Goal: Task Accomplishment & Management: Use online tool/utility

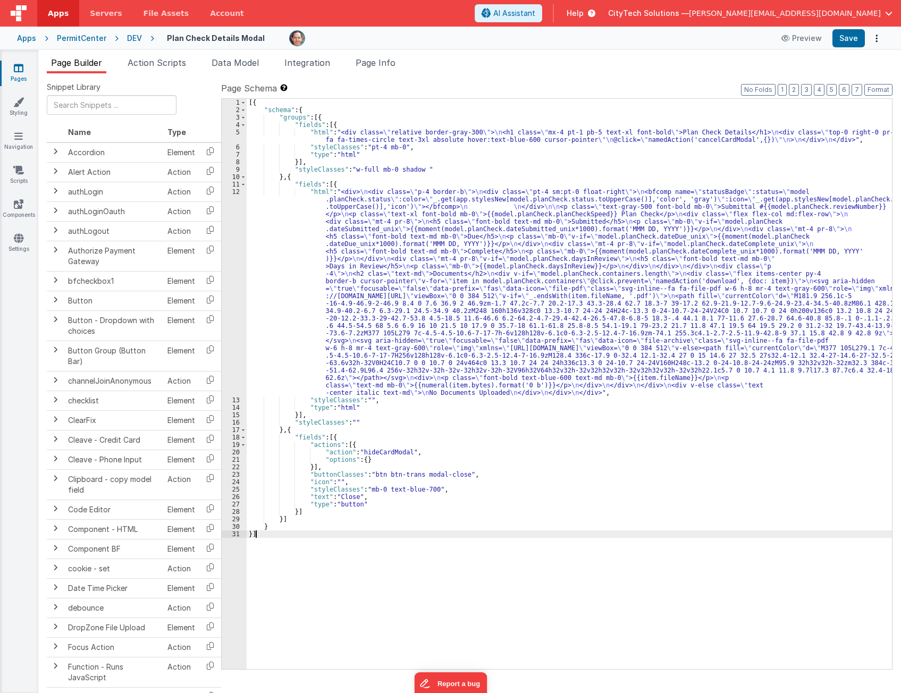
click at [392, 607] on div "[{ "schema" : { "groups" : [{ "fields" : [{ "html" : "<div class= \" relative b…" at bounding box center [570, 391] width 646 height 585
click at [412, 182] on div "[{ "schema" : { "groups" : [{ "fields" : [{ "html" : "<div class= \" relative b…" at bounding box center [570, 391] width 646 height 585
click at [368, 64] on span "Page Info" at bounding box center [376, 62] width 40 height 11
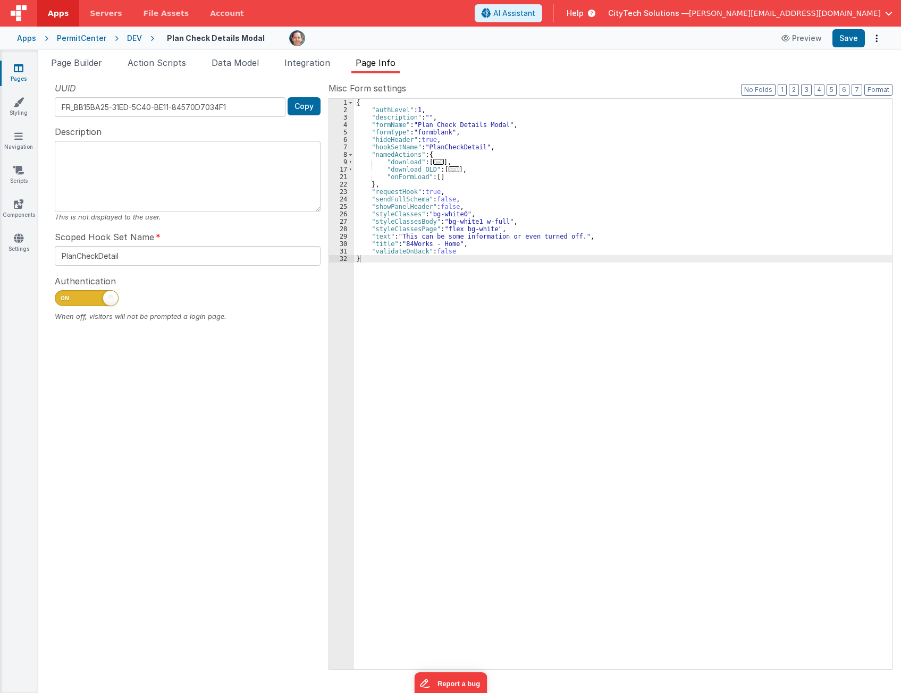
click at [417, 168] on div "{ "authLevel" : 1 , "description" : "" , "formName" : "Plan Check Details Modal…" at bounding box center [623, 391] width 538 height 585
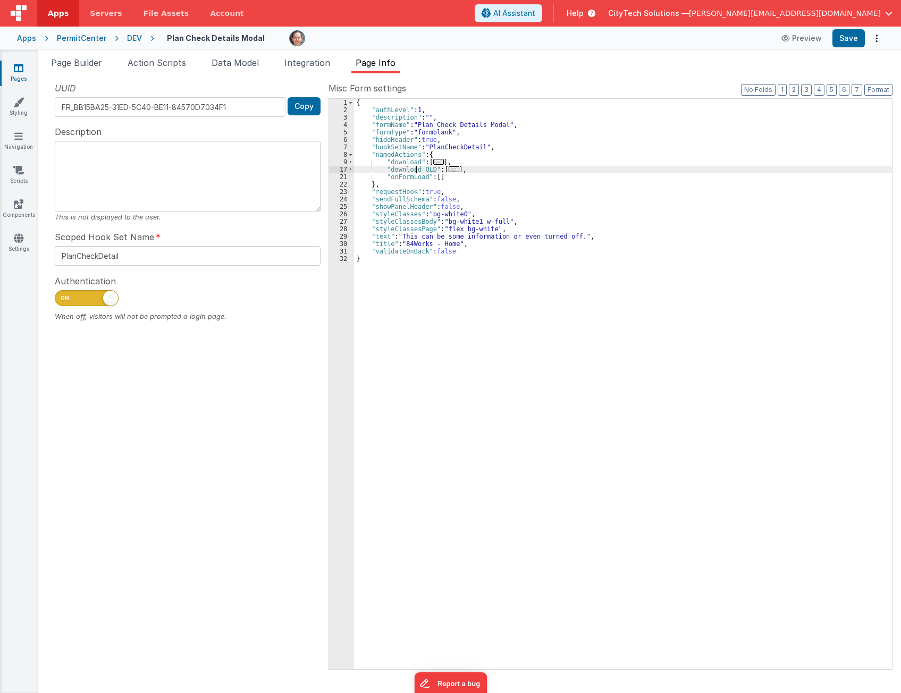
click at [417, 168] on div "{ "authLevel" : 1 , "description" : "" , "formName" : "Plan Check Details Modal…" at bounding box center [623, 391] width 538 height 585
click at [449, 172] on span "..." at bounding box center [454, 169] width 11 height 6
click at [415, 160] on div "{ "authLevel" : 1 , "description" : "" , "formName" : "Plan Check Details Modal…" at bounding box center [623, 391] width 538 height 585
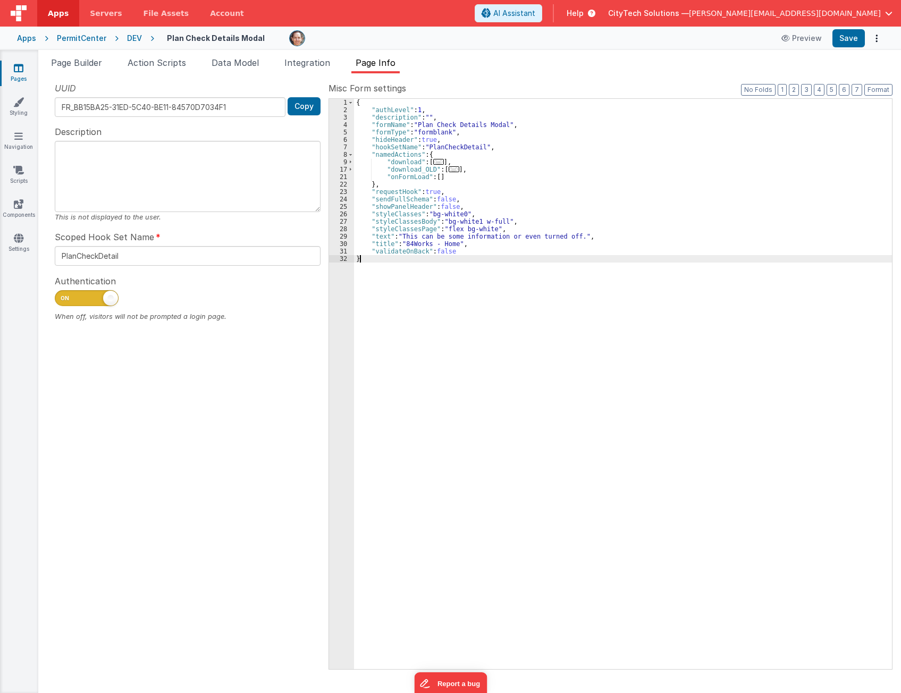
click at [833, 520] on div "{ "authLevel" : 1 , "description" : "" , "formName" : "Plan Check Details Modal…" at bounding box center [623, 391] width 538 height 585
click at [463, 371] on div "{ "authLevel" : 1 , "description" : "" , "formName" : "Plan Check Details Modal…" at bounding box center [623, 391] width 538 height 585
click at [790, 520] on div "{ "authLevel" : 1 , "description" : "" , "formName" : "Plan Check Details Modal…" at bounding box center [623, 391] width 538 height 585
click at [434, 160] on span "..." at bounding box center [438, 162] width 11 height 6
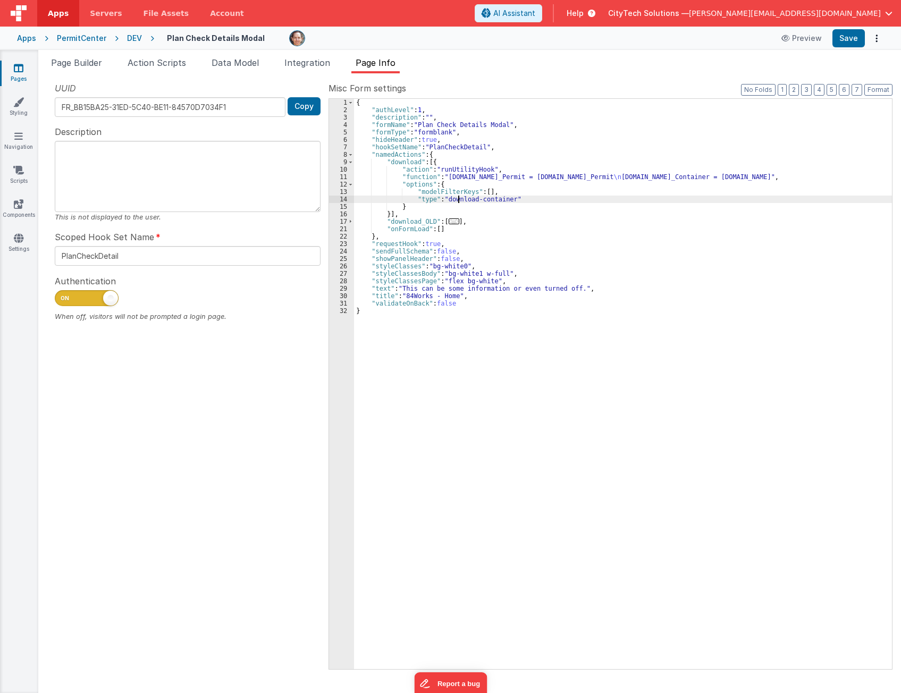
click at [459, 198] on div "{ "authLevel" : 1 , "description" : "" , "formName" : "Plan Check Details Modal…" at bounding box center [623, 391] width 538 height 585
click at [484, 200] on div "{ "authLevel" : 1 , "description" : "" , "formName" : "Plan Check Details Modal…" at bounding box center [623, 391] width 538 height 585
click at [798, 247] on div "{ "authLevel" : 1 , "description" : "" , "formName" : "Plan Check Details Modal…" at bounding box center [623, 391] width 538 height 585
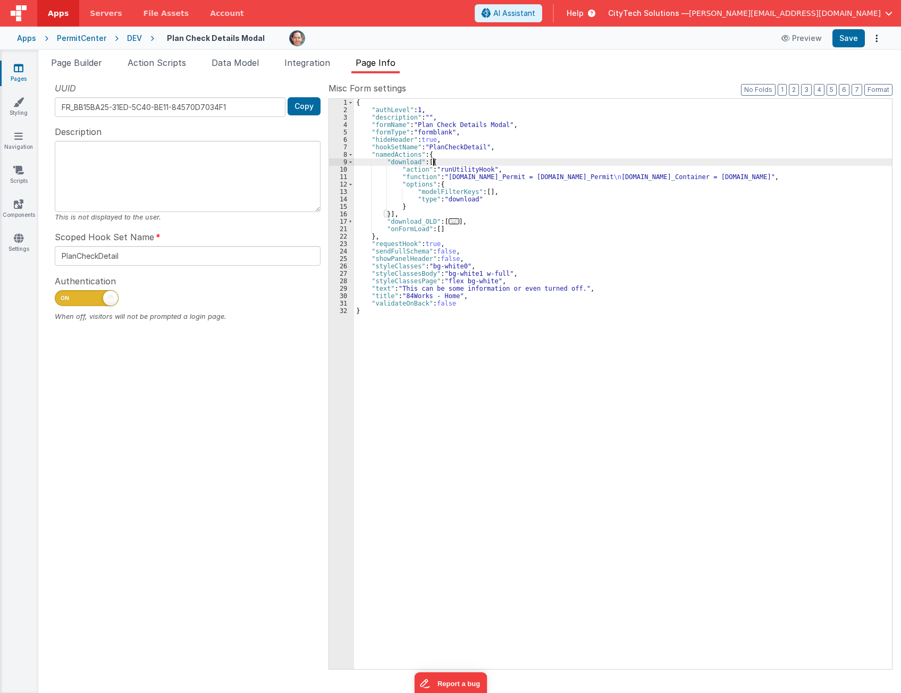
click at [501, 164] on div "{ "authLevel" : 1 , "description" : "" , "formName" : "Plan Check Details Modal…" at bounding box center [623, 391] width 538 height 585
click at [410, 220] on div "{ "authLevel" : 1 , "description" : "" , "formName" : "Plan Check Details Modal…" at bounding box center [623, 391] width 538 height 585
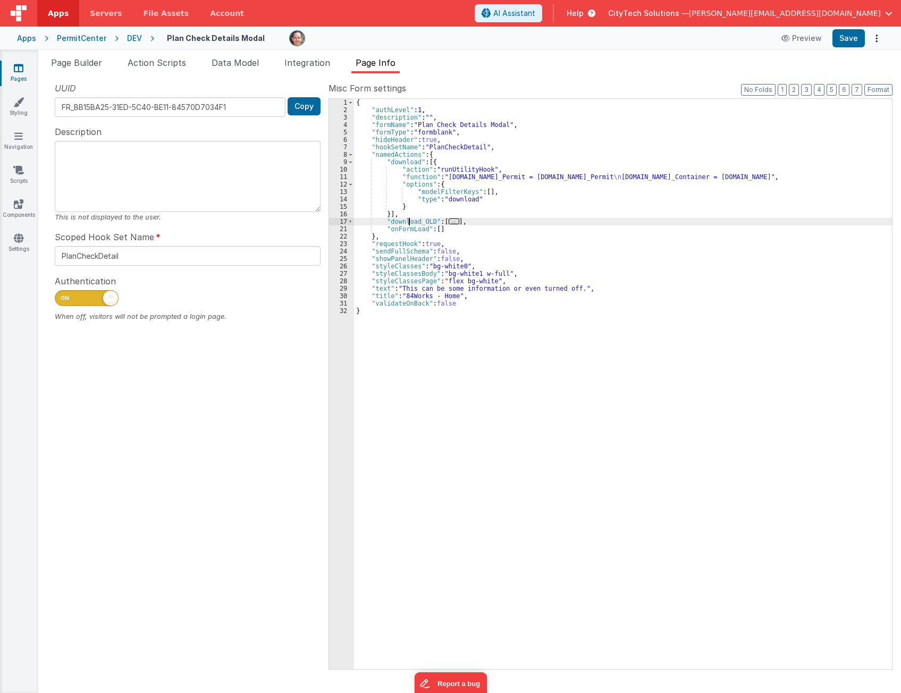
click at [410, 220] on div "{ "authLevel" : 1 , "description" : "" , "formName" : "Plan Check Details Modal…" at bounding box center [623, 391] width 538 height 585
click at [447, 162] on div "{ "authLevel" : 1 , "description" : "" , "formName" : "Plan Check Details Modal…" at bounding box center [623, 391] width 538 height 585
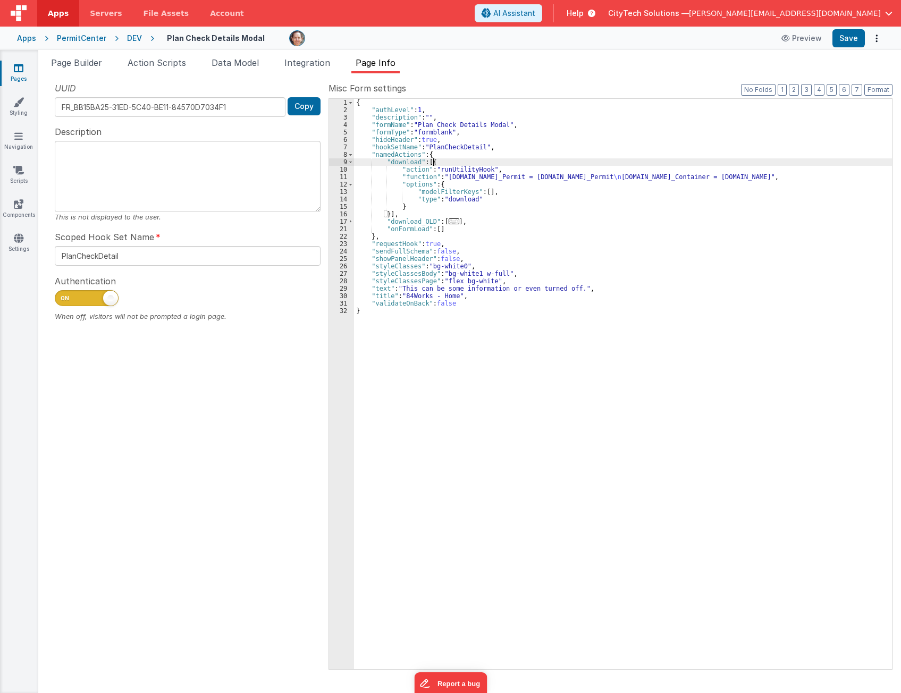
click at [467, 161] on div "{ "authLevel" : 1 , "description" : "" , "formName" : "Plan Check Details Modal…" at bounding box center [623, 391] width 538 height 585
click at [658, 174] on div "{ "authLevel" : 1 , "description" : "" , "formName" : "Plan Check Details Modal…" at bounding box center [623, 391] width 538 height 585
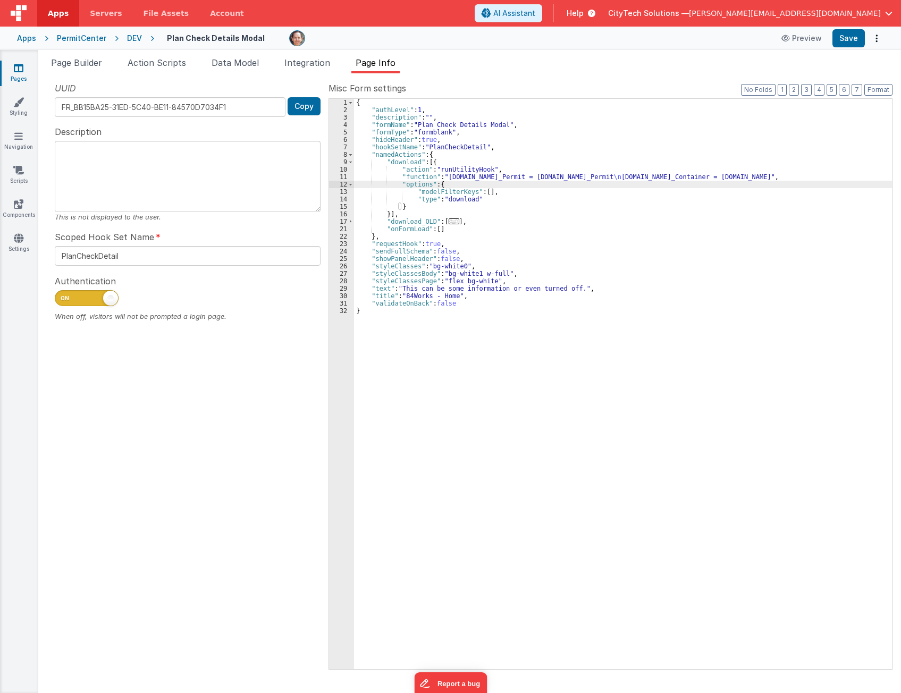
click at [537, 170] on div "{ "authLevel" : 1 , "description" : "" , "formName" : "Plan Check Details Modal…" at bounding box center [623, 391] width 538 height 585
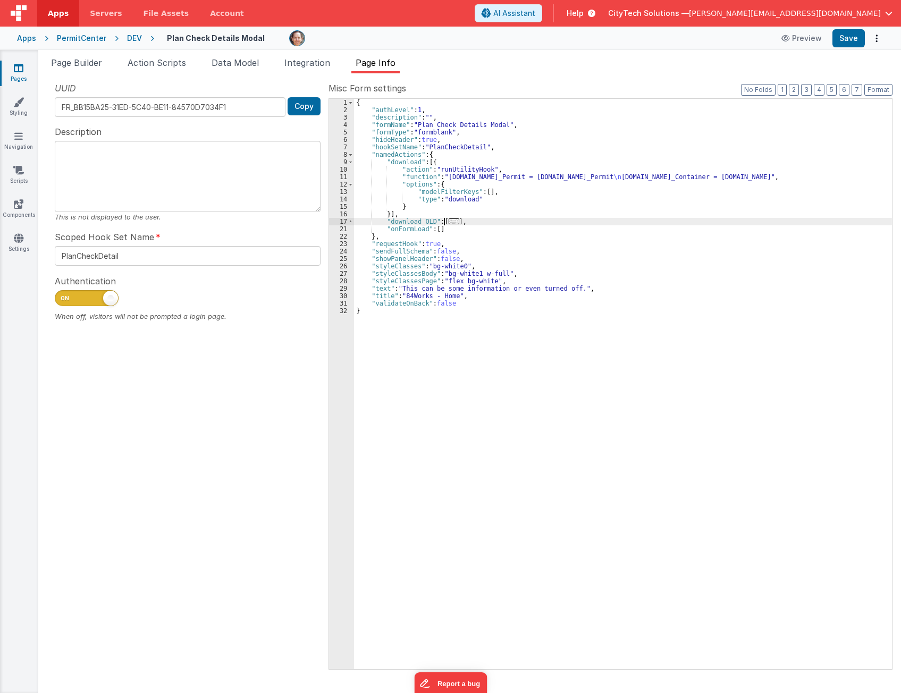
click at [449, 220] on span "..." at bounding box center [454, 222] width 11 height 6
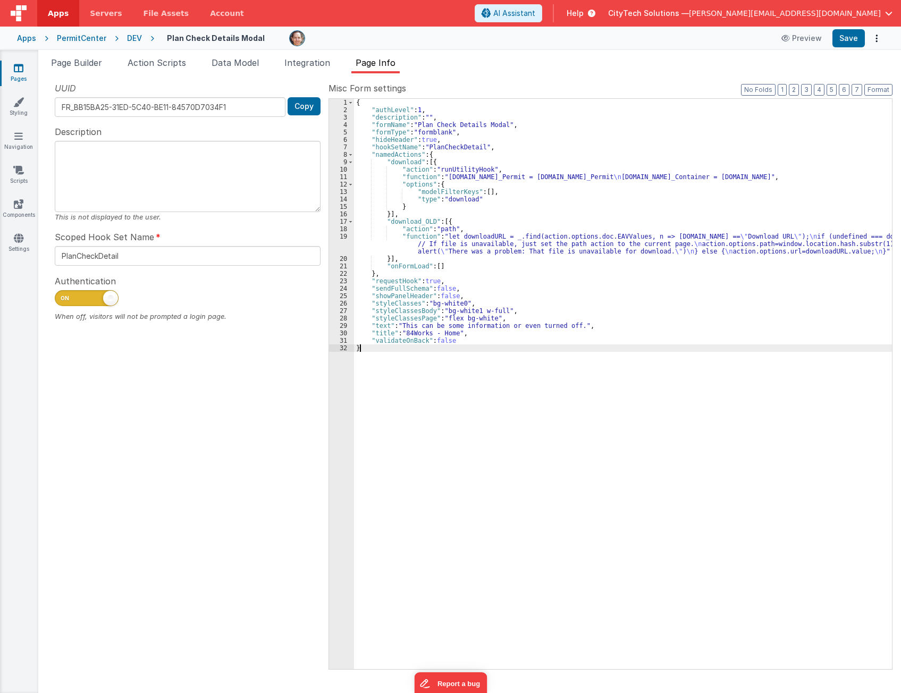
click at [516, 401] on div "{ "authLevel" : 1 , "description" : "" , "formName" : "Plan Check Details Modal…" at bounding box center [623, 391] width 538 height 585
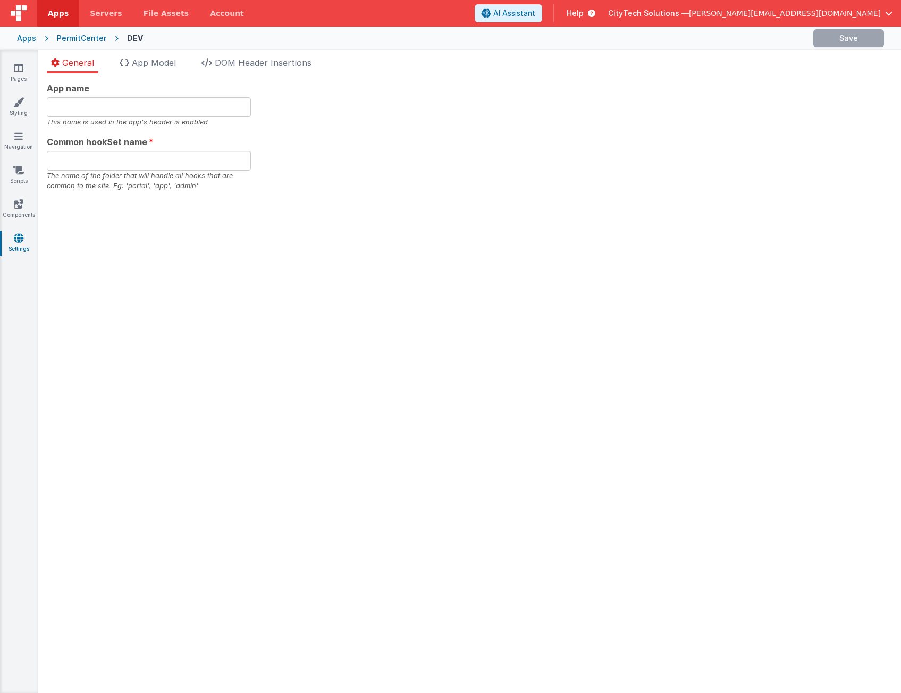
type input "[GEOGRAPHIC_DATA]"
type input "84works"
click at [150, 60] on span "App Model" at bounding box center [154, 62] width 44 height 11
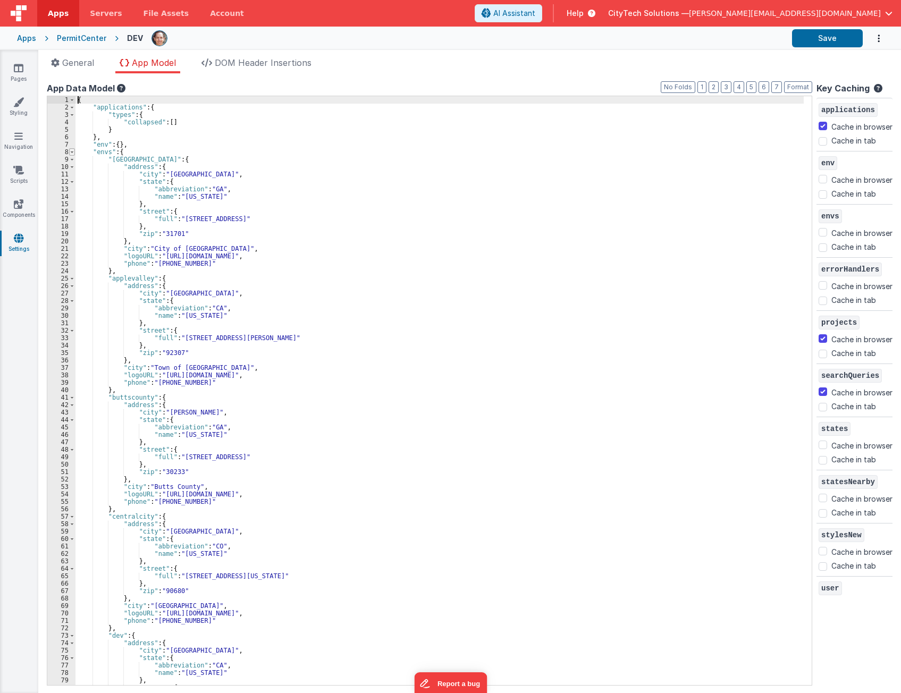
click at [71, 151] on span at bounding box center [72, 151] width 6 height 7
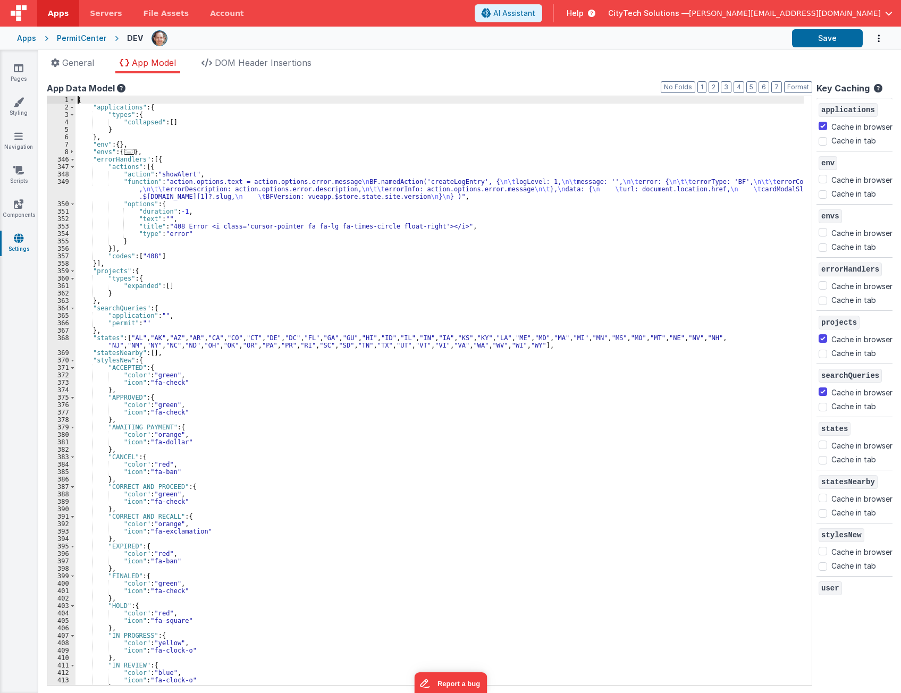
click at [259, 198] on div "{ "applications" : { "types" : { "collapsed" : [ ] } } , "env" : { } , "envs" :…" at bounding box center [440, 398] width 728 height 604
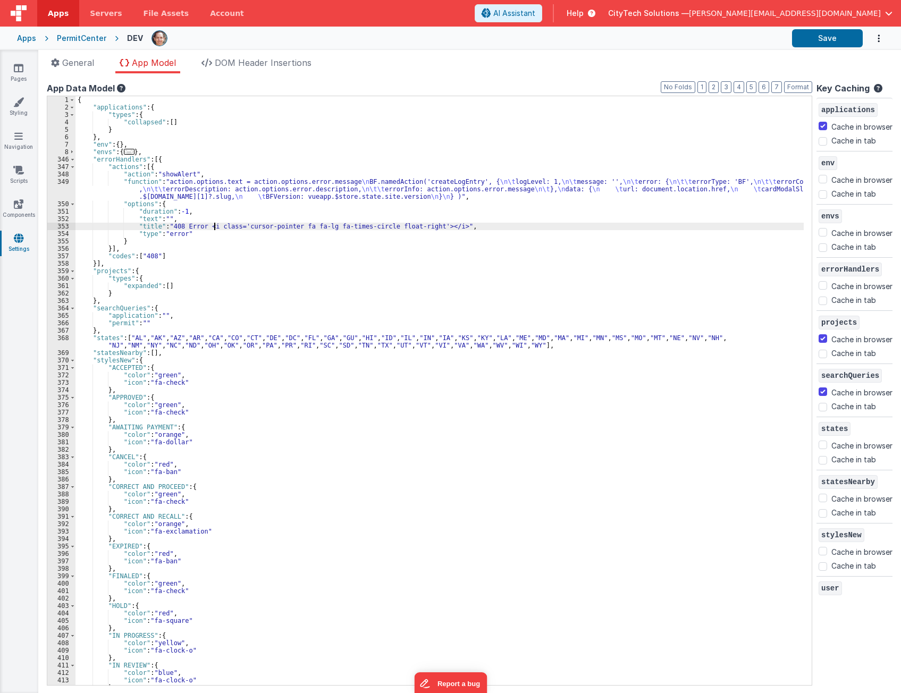
click at [213, 229] on div "{ "applications" : { "types" : { "collapsed" : [ ] } } , "env" : { } , "envs" :…" at bounding box center [440, 398] width 728 height 604
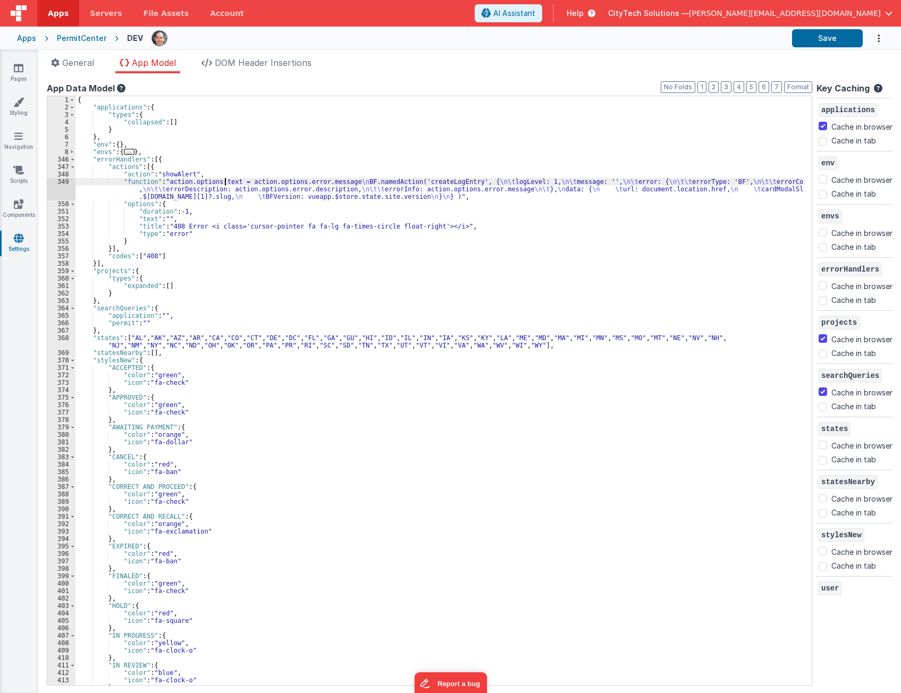
click at [224, 185] on div "{ "applications" : { "types" : { "collapsed" : [ ] } } , "env" : { } , "envs" :…" at bounding box center [440, 398] width 728 height 604
click at [63, 190] on div "349" at bounding box center [61, 189] width 28 height 22
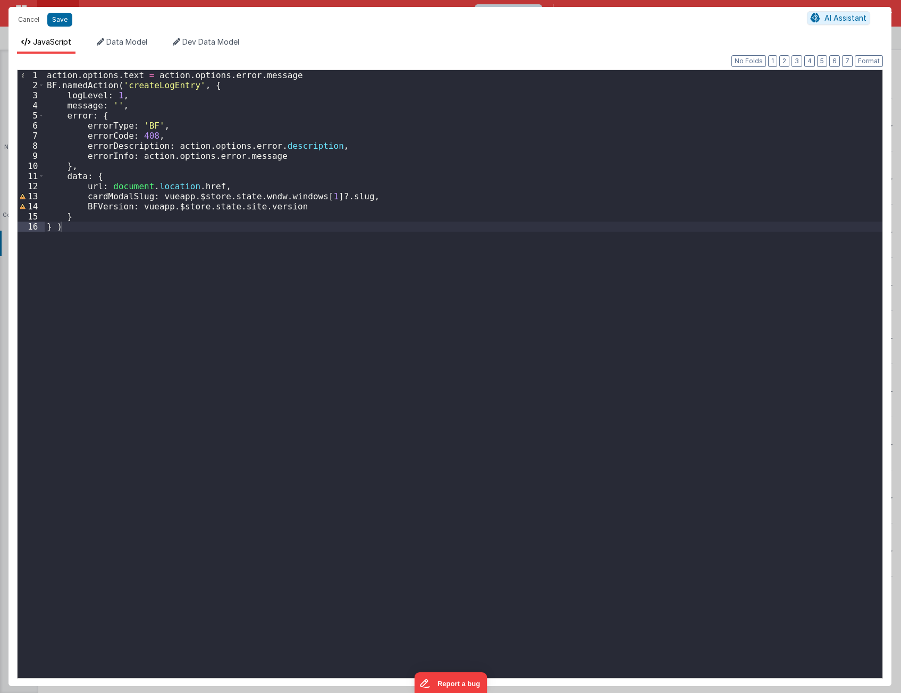
click at [271, 384] on div "action . options . text = action . options . error . message BF . namedAction (…" at bounding box center [464, 384] width 838 height 629
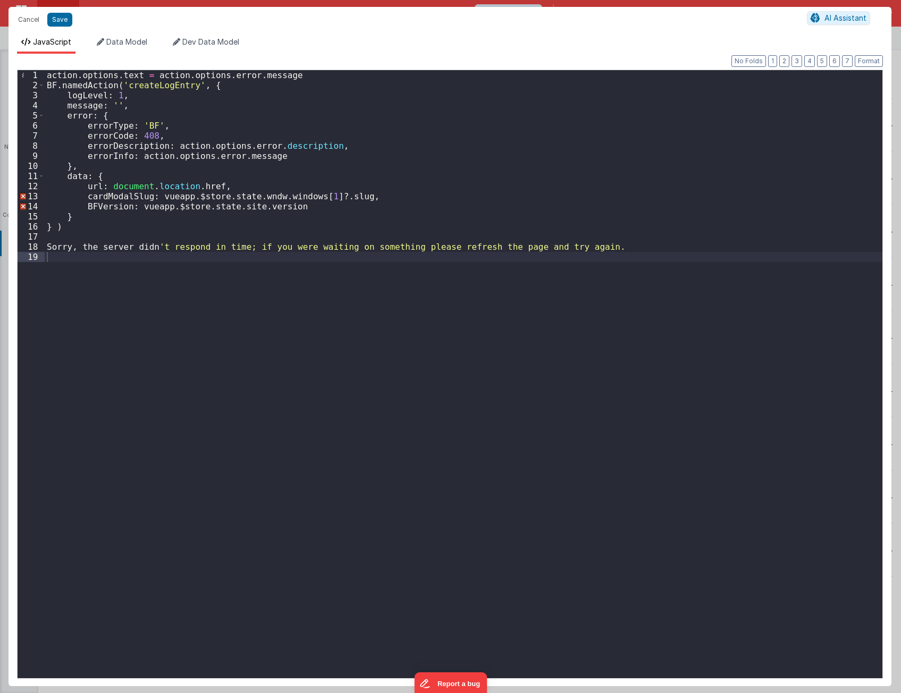
click at [751, 311] on div "action . options . text = action . options . error . message BF . namedAction (…" at bounding box center [464, 384] width 838 height 629
click at [256, 156] on div "action . options . text = action . options . error . message BF . namedAction (…" at bounding box center [464, 384] width 838 height 629
click at [290, 147] on div "action . options . text = action . options . error . message BF . namedAction (…" at bounding box center [464, 384] width 838 height 629
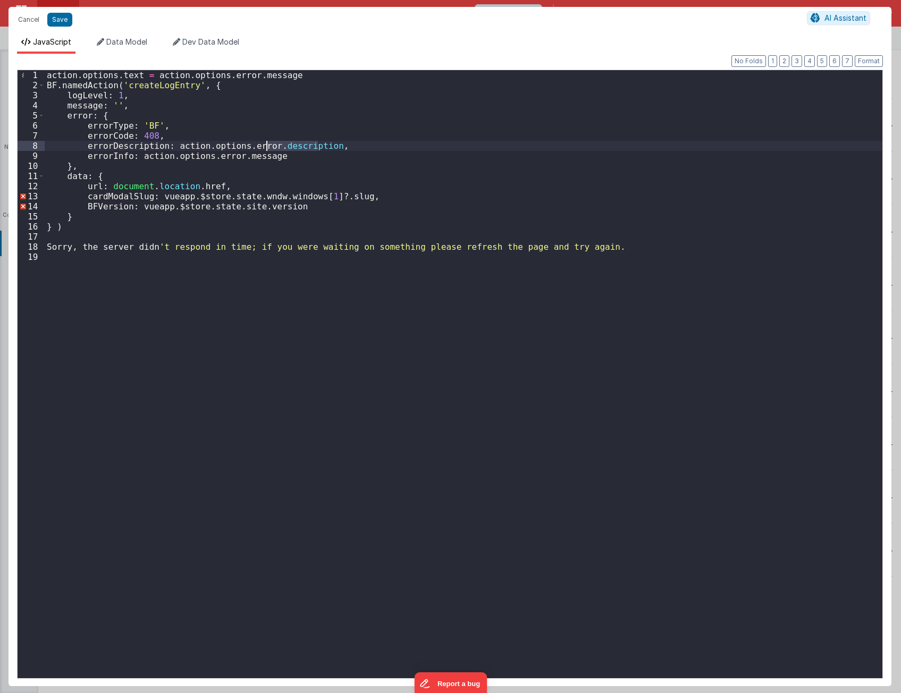
click at [119, 156] on div "action . options . text = action . options . error . message BF . namedAction (…" at bounding box center [464, 384] width 838 height 629
click at [240, 158] on div "action . options . text = action . options . error . message BF . namedAction (…" at bounding box center [464, 384] width 838 height 629
click at [710, 333] on div "action . options . text = action . options . error . message BF . namedAction (…" at bounding box center [464, 384] width 838 height 629
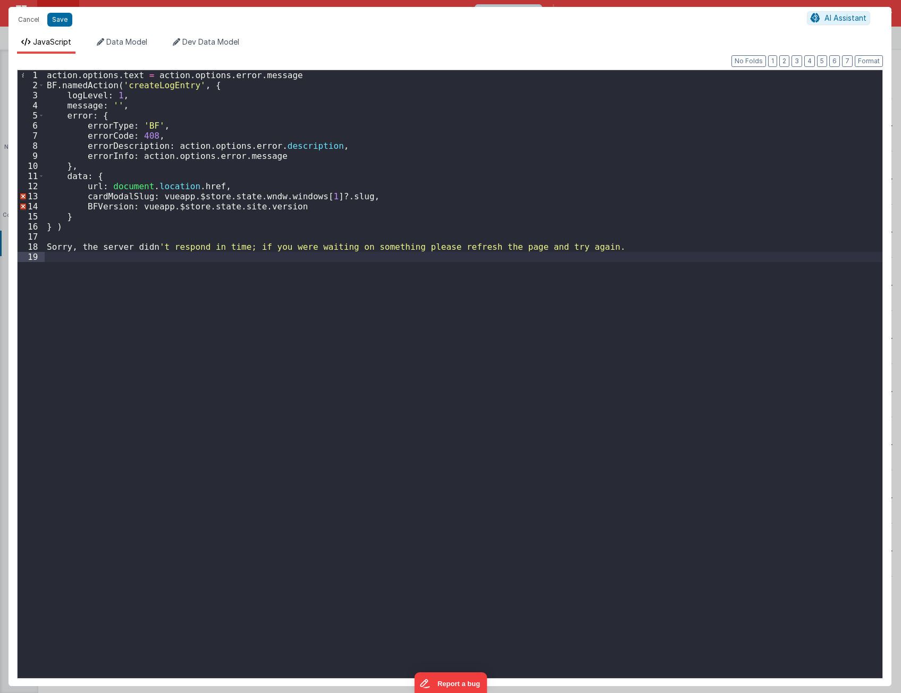
click at [282, 146] on div "action . options . text = action . options . error . message BF . namedAction (…" at bounding box center [464, 384] width 838 height 629
click at [137, 145] on div "action . options . text = action . options . error . message BF . namedAction (…" at bounding box center [464, 384] width 838 height 629
click at [149, 76] on div "action . options . text = action . options . error . message BF . namedAction (…" at bounding box center [464, 384] width 838 height 629
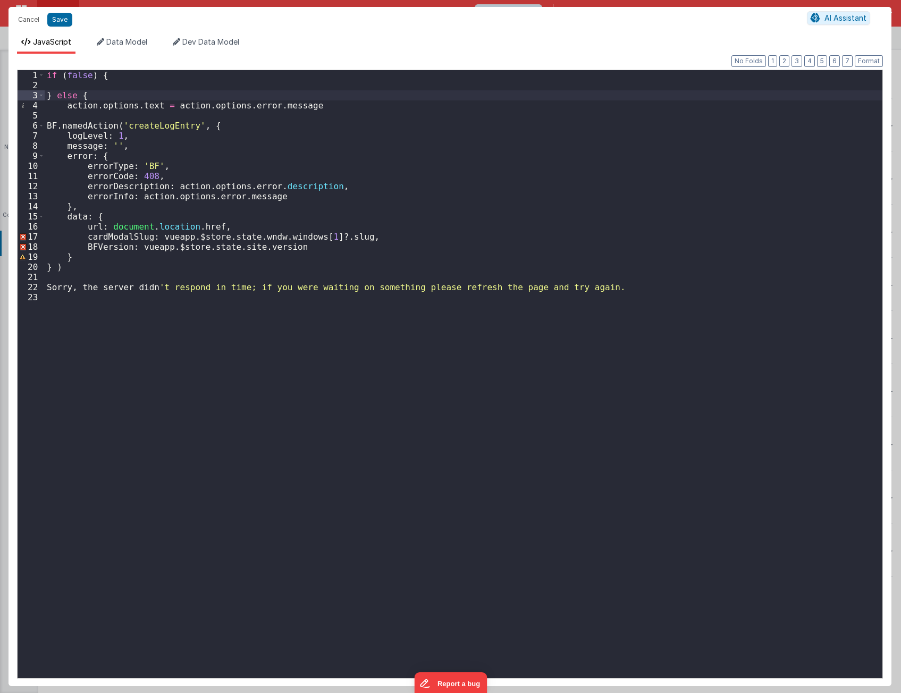
click at [111, 115] on div "if ( false ) { } else { action . options . text = action . options . error . me…" at bounding box center [464, 384] width 838 height 629
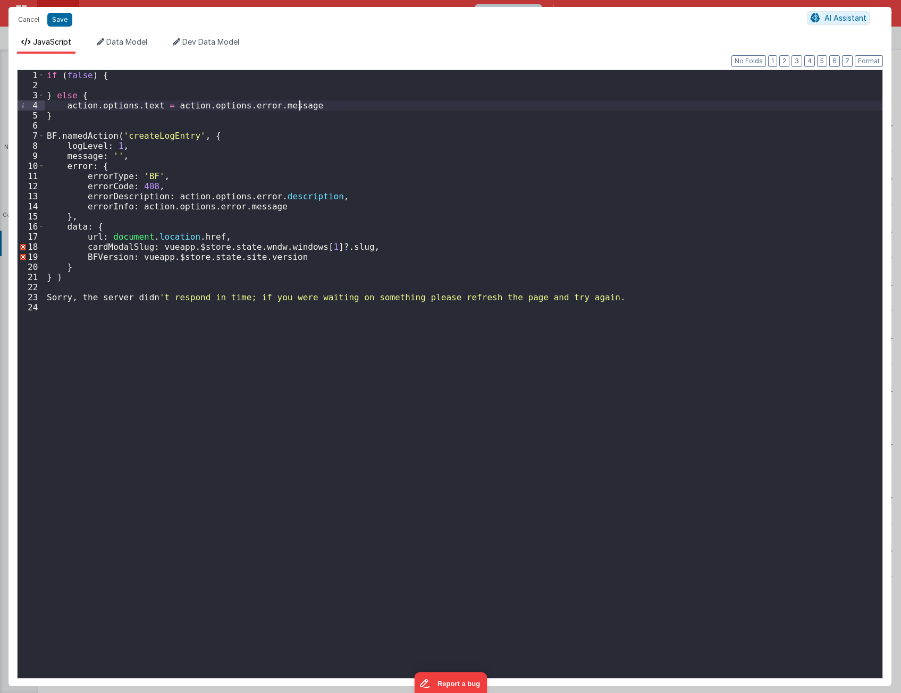
click at [310, 105] on div "if ( false ) { } else { action . options . text = action . options . error . me…" at bounding box center [464, 384] width 838 height 629
drag, startPoint x: 310, startPoint y: 105, endPoint x: 167, endPoint y: 108, distance: 142.5
click at [167, 108] on div "if ( false ) { } else { action . options . text = action . options . error . me…" at bounding box center [464, 384] width 838 height 629
click at [76, 73] on div "if ( false ) { } else { action . options . text = action . options . error . me…" at bounding box center [464, 384] width 838 height 629
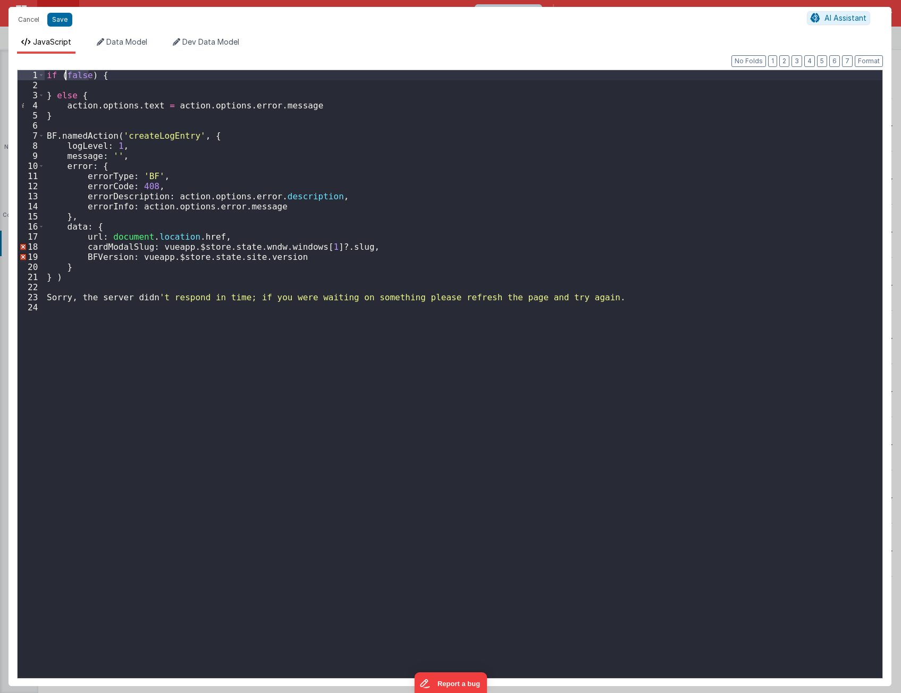
paste textarea
click at [219, 74] on div "if ( action . options . error . message == '' ) { } else { action . options . t…" at bounding box center [464, 384] width 838 height 629
click at [174, 474] on div "if ( action . options . error . message == 'Timeout of 20000ms exceeded calling…" at bounding box center [464, 384] width 838 height 629
click at [252, 196] on div "if ( action . options . error . message == 'Timeout of 20000ms exceeded calling…" at bounding box center [464, 384] width 838 height 629
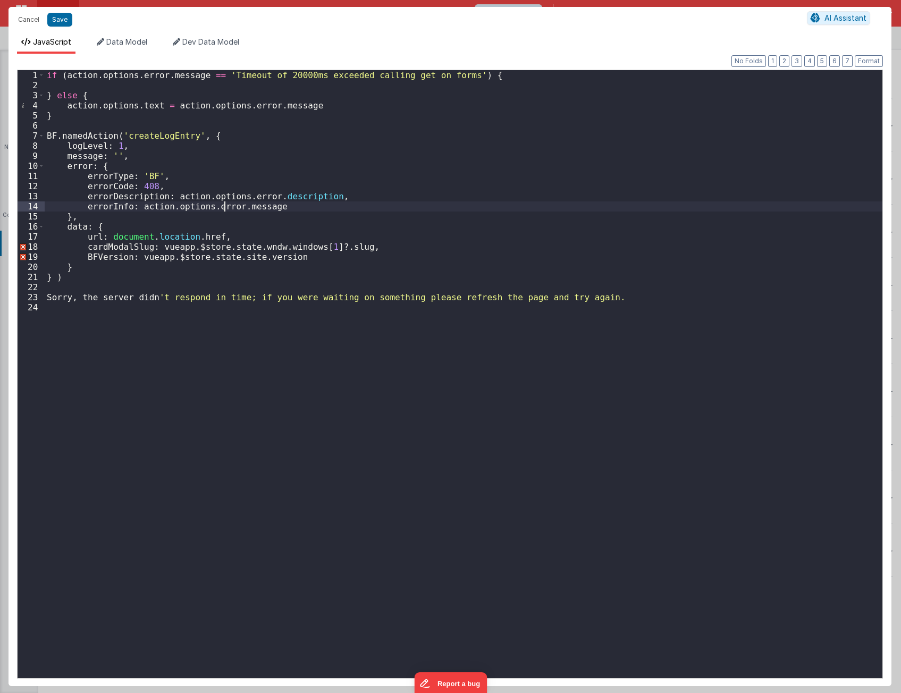
click at [222, 206] on div "if ( action . options . error . message == 'Timeout of 20000ms exceeded calling…" at bounding box center [464, 384] width 838 height 629
click at [167, 196] on div "if ( action . options . error . message == 'Timeout of 20000ms exceeded calling…" at bounding box center [464, 384] width 838 height 629
click at [262, 196] on div "if ( action . options . error . message == 'Timeout of 20000ms exceeded calling…" at bounding box center [464, 384] width 838 height 629
click at [145, 183] on div "if ( action . options . error . message == 'Timeout of 20000ms exceeded calling…" at bounding box center [464, 384] width 838 height 629
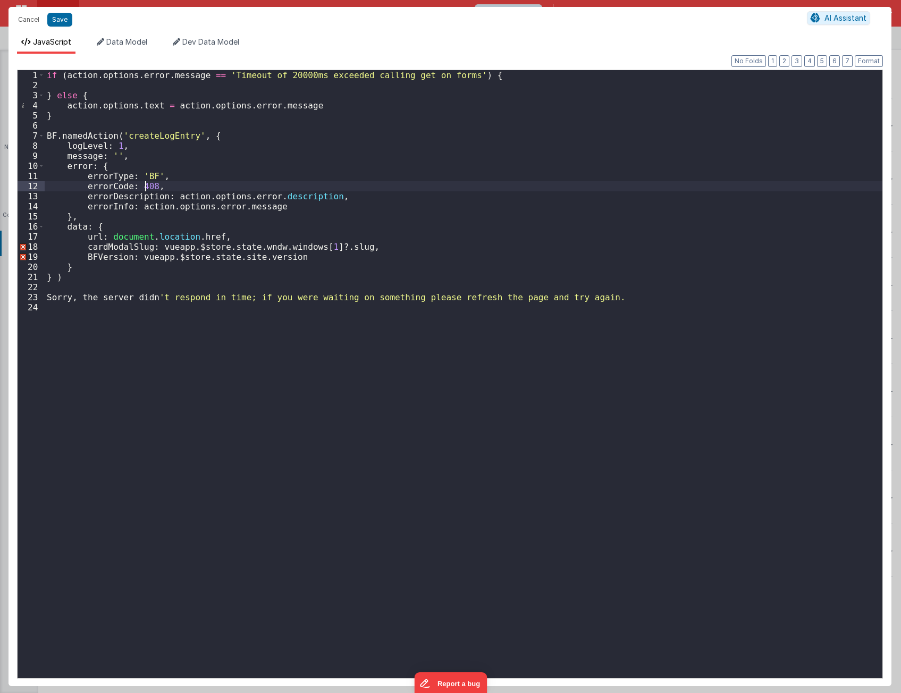
click at [145, 183] on div "if ( action . options . error . message == 'Timeout of 20000ms exceeded calling…" at bounding box center [464, 384] width 838 height 629
paste textarea
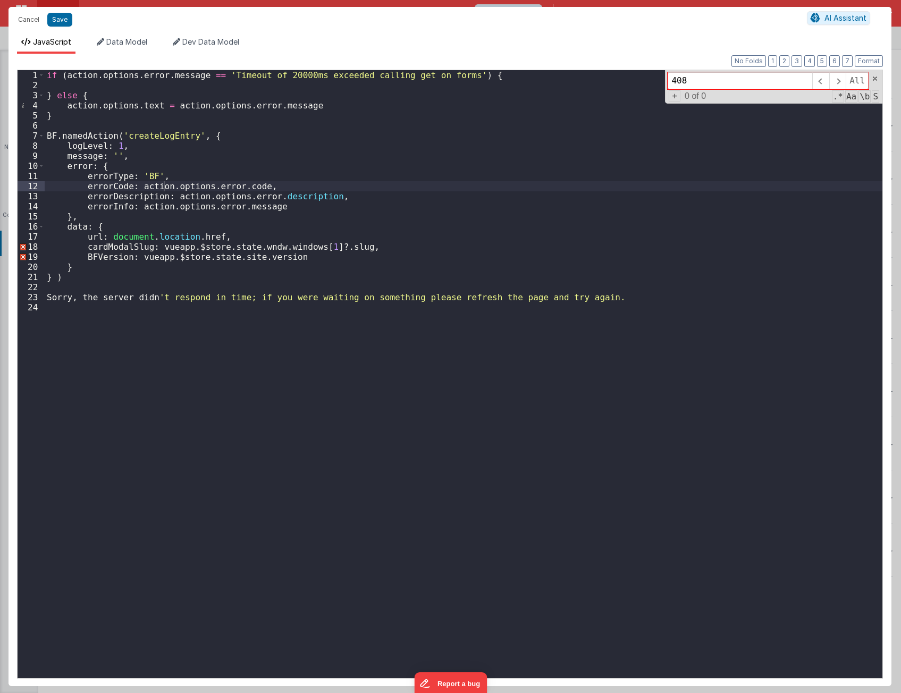
type input "408"
click at [254, 183] on div "if ( action . options . error . message == 'Timeout of 20000ms exceeded calling…" at bounding box center [464, 384] width 838 height 629
click at [225, 195] on div "if ( action . options . error . message == 'Timeout of 20000ms exceeded calling…" at bounding box center [464, 384] width 838 height 629
click at [249, 198] on div "if ( action . options . error . message == 'Timeout of 20000ms exceeded calling…" at bounding box center [464, 384] width 838 height 629
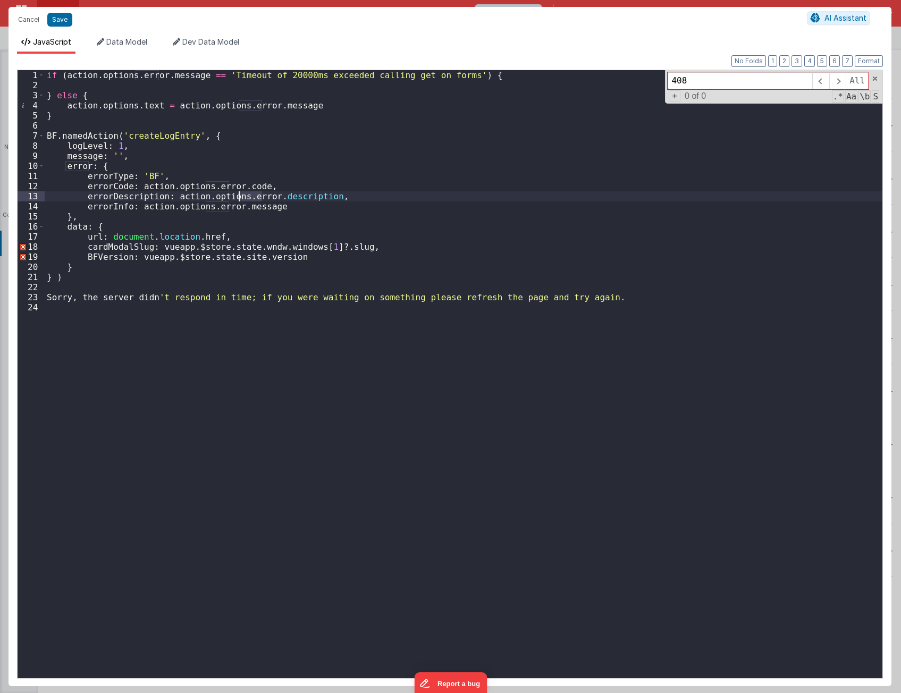
click at [249, 198] on div "if ( action . options . error . message == 'Timeout of 20000ms exceeded calling…" at bounding box center [464, 384] width 838 height 629
click at [219, 208] on div "if ( action . options . error . message == 'Timeout of 20000ms exceeded calling…" at bounding box center [464, 384] width 838 height 629
click at [249, 194] on div "if ( action . options . error . message == 'Timeout of 20000ms exceeded calling…" at bounding box center [464, 384] width 838 height 629
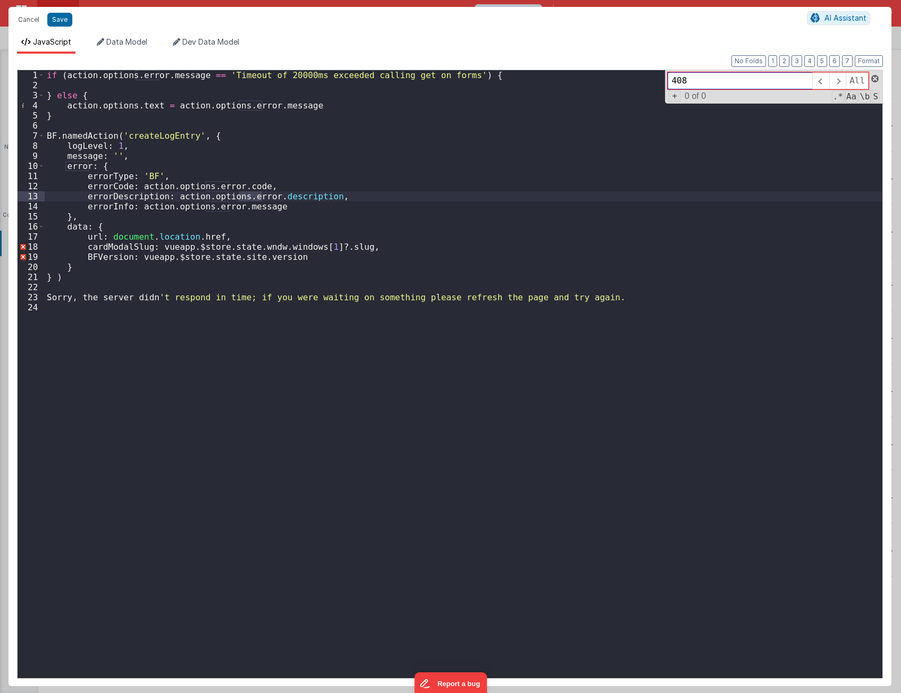
click at [878, 79] on span at bounding box center [875, 78] width 7 height 7
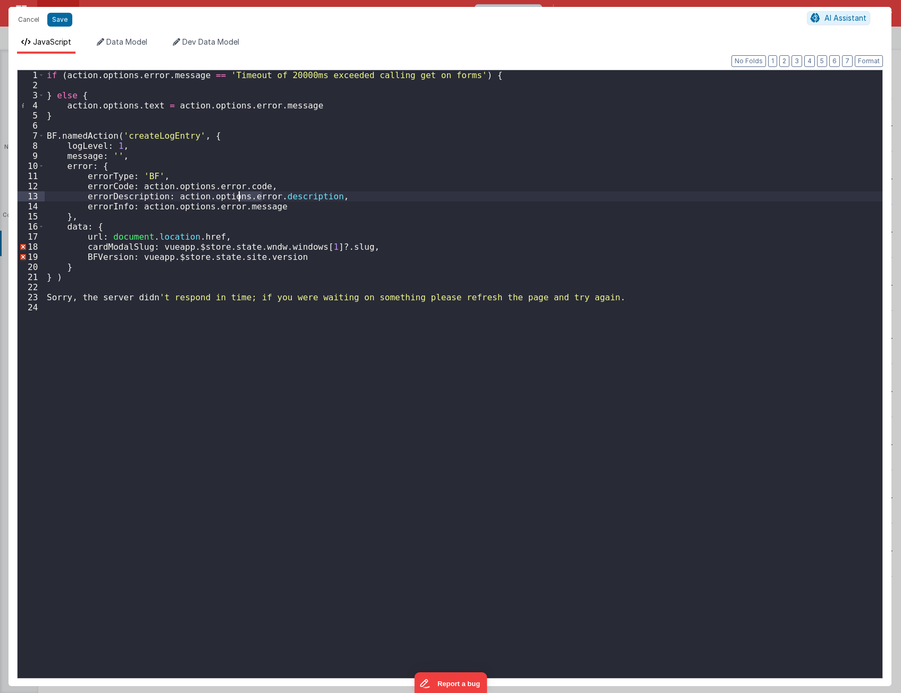
click at [246, 185] on div "if ( action . options . error . message == 'Timeout of 20000ms exceeded calling…" at bounding box center [464, 384] width 838 height 629
click at [288, 196] on div "if ( action . options . error . message == 'Timeout of 20000ms exceeded calling…" at bounding box center [464, 384] width 838 height 629
click at [254, 206] on div "if ( action . options . error . message == 'Timeout of 20000ms exceeded calling…" at bounding box center [464, 384] width 838 height 629
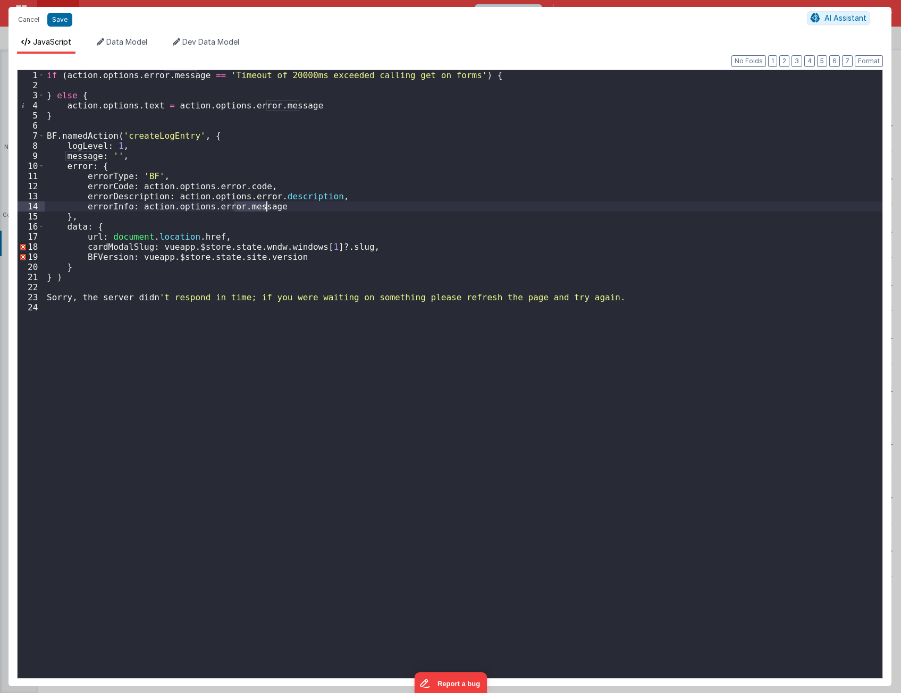
click at [254, 206] on div "if ( action . options . error . message == 'Timeout of 20000ms exceeded calling…" at bounding box center [464, 384] width 838 height 629
click at [215, 206] on div "if ( action . options . error . message == 'Timeout of 20000ms exceeded calling…" at bounding box center [464, 384] width 838 height 629
click at [568, 79] on div "if ( action . options . error . message == 'Timeout of 20000ms exceeded calling…" at bounding box center [464, 384] width 838 height 629
paste textarea
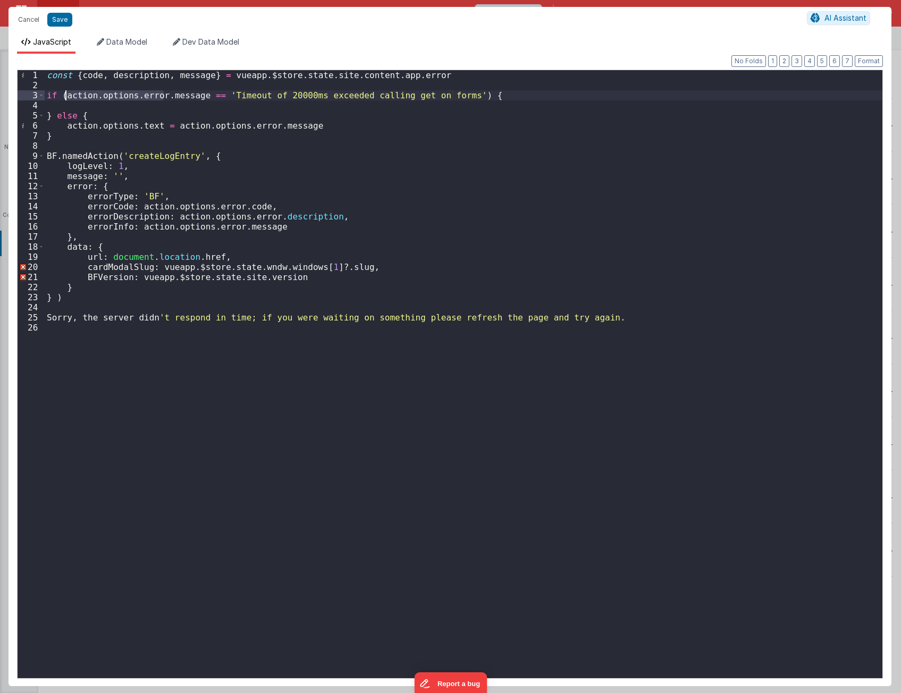
drag, startPoint x: 162, startPoint y: 94, endPoint x: 65, endPoint y: 96, distance: 97.3
click at [65, 96] on div "const { code , description , message } = vueapp . $store . state . site . conte…" at bounding box center [464, 384] width 838 height 629
type input "action.options.error."
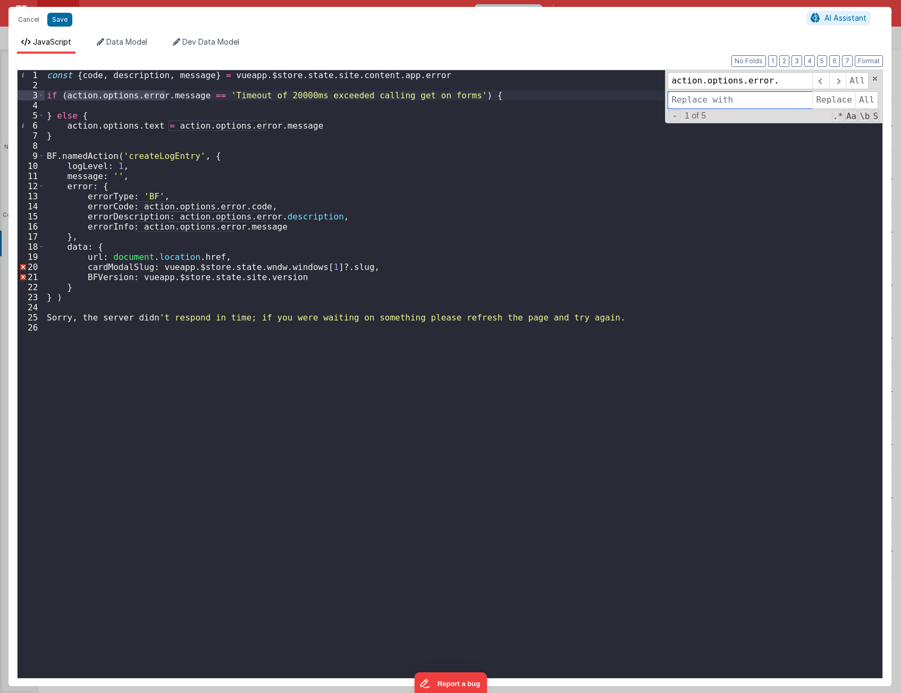
click at [744, 98] on input at bounding box center [740, 99] width 145 height 17
click at [840, 102] on span "Replace" at bounding box center [834, 99] width 43 height 17
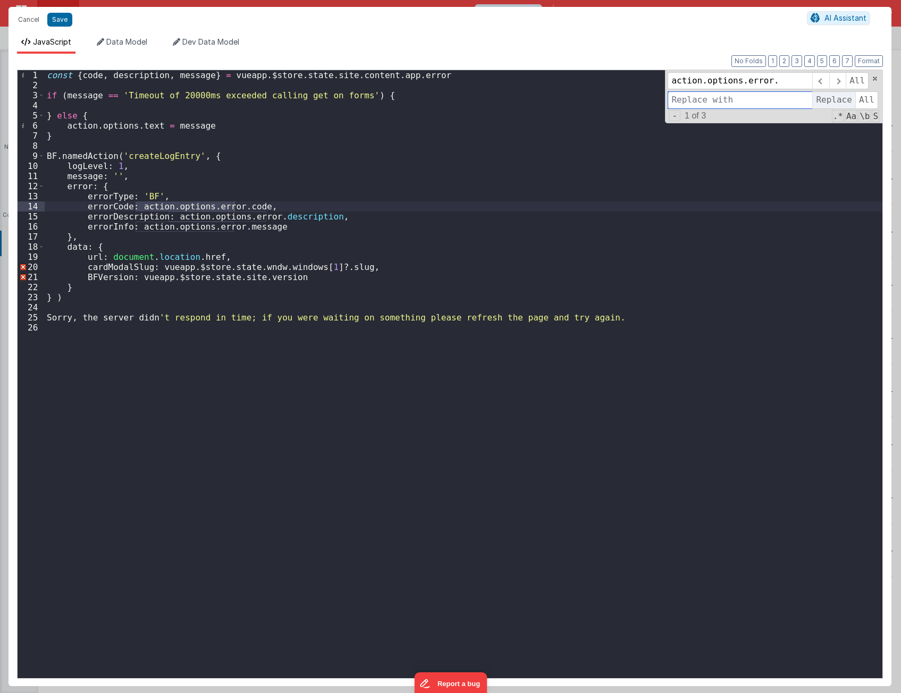
click at [840, 102] on span "Replace" at bounding box center [834, 99] width 43 height 17
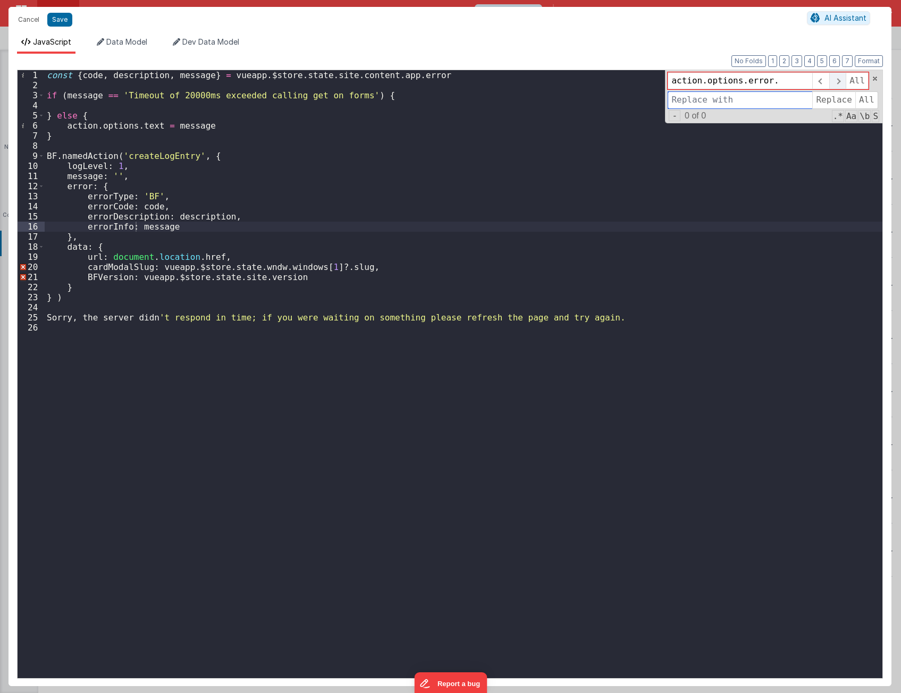
click at [840, 83] on span at bounding box center [838, 80] width 16 height 17
click at [874, 79] on span at bounding box center [875, 78] width 7 height 7
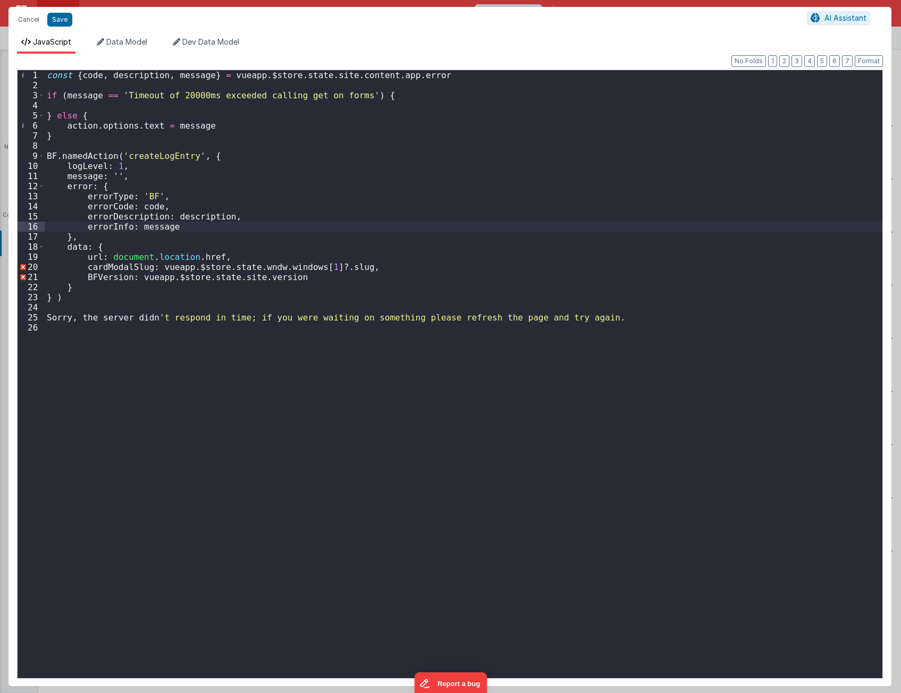
drag, startPoint x: 345, startPoint y: 432, endPoint x: 313, endPoint y: 362, distance: 76.4
click at [342, 428] on div "const { code , description , message } = vueapp . $store . state . site . conte…" at bounding box center [464, 384] width 838 height 629
click at [331, 359] on div "const { code , description , message } = vueapp . $store . state . site . conte…" at bounding box center [464, 384] width 838 height 629
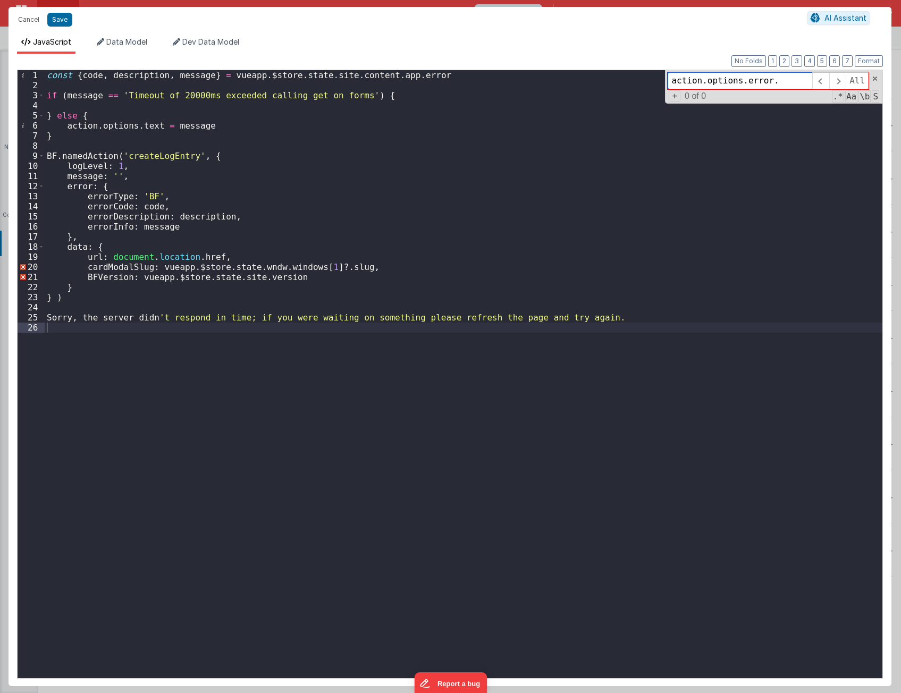
click at [785, 78] on input "action.options.error." at bounding box center [740, 80] width 145 height 17
drag, startPoint x: 792, startPoint y: 83, endPoint x: 599, endPoint y: 72, distance: 193.9
click at [599, 72] on div "const { code , description , message } = vueapp . $store . state . site . conte…" at bounding box center [464, 374] width 838 height 608
drag, startPoint x: 434, startPoint y: 76, endPoint x: 220, endPoint y: 74, distance: 214.8
click at [220, 74] on div "const { code , description , message } = vueapp . $store . state . site . conte…" at bounding box center [464, 384] width 838 height 629
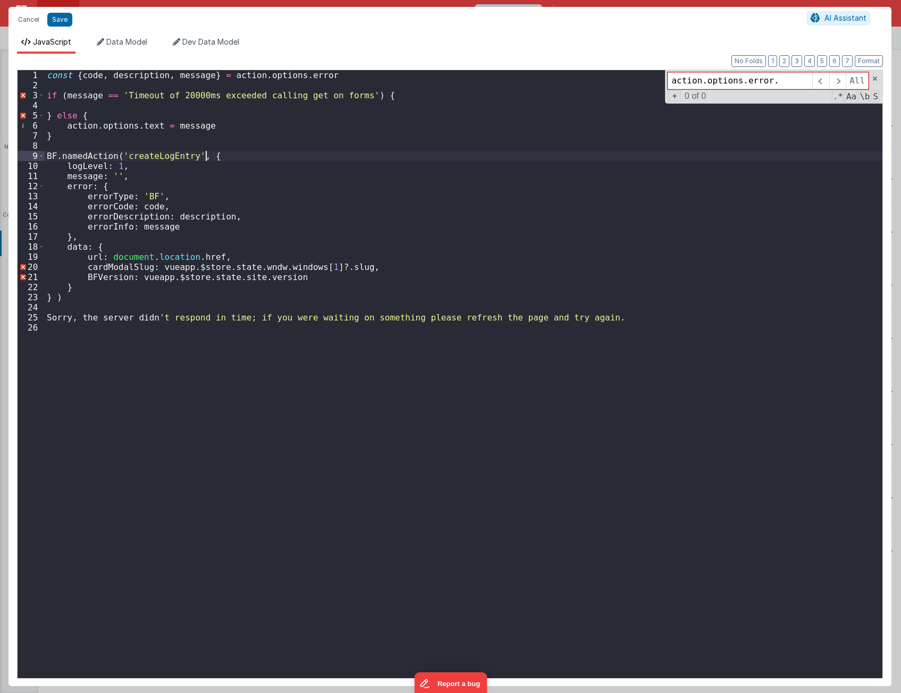
drag, startPoint x: 614, startPoint y: 156, endPoint x: 656, endPoint y: 135, distance: 47.6
click at [614, 156] on div "const { code , description , message } = action . options . error if ( message …" at bounding box center [464, 384] width 838 height 629
click at [876, 78] on span at bounding box center [875, 78] width 7 height 7
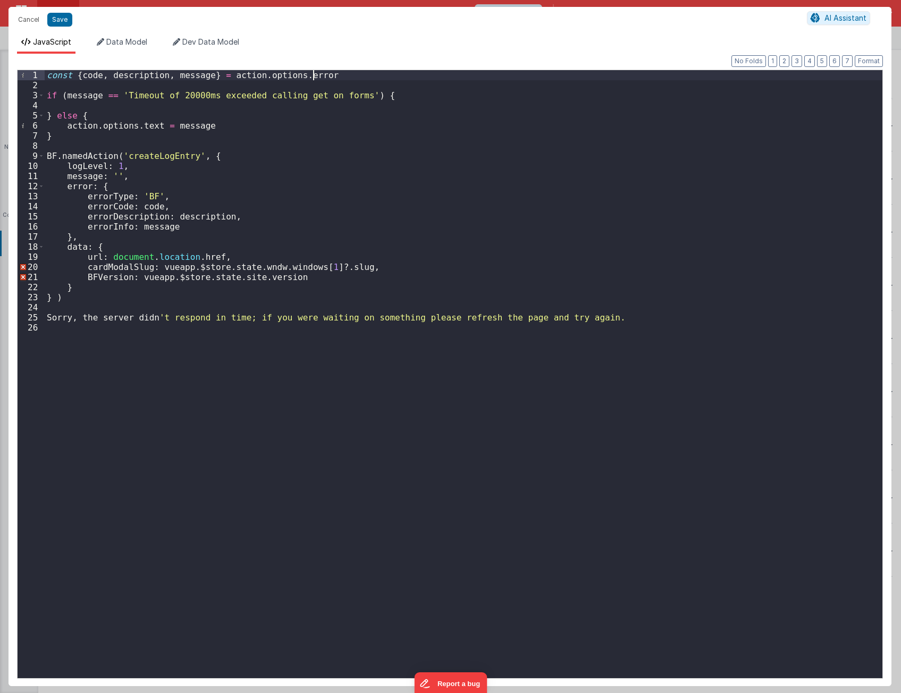
click at [405, 74] on div "const { code , description , message } = action . options . error if ( message …" at bounding box center [464, 384] width 838 height 629
drag, startPoint x: 350, startPoint y: 93, endPoint x: 119, endPoint y: 96, distance: 231.3
click at [119, 96] on div "const { code , description , message } = action . options . error if ( message …" at bounding box center [464, 384] width 838 height 629
click at [312, 87] on div "const { code , description , message } = action . options . error if ( message …" at bounding box center [464, 384] width 838 height 629
drag, startPoint x: 351, startPoint y: 96, endPoint x: 99, endPoint y: 98, distance: 252.1
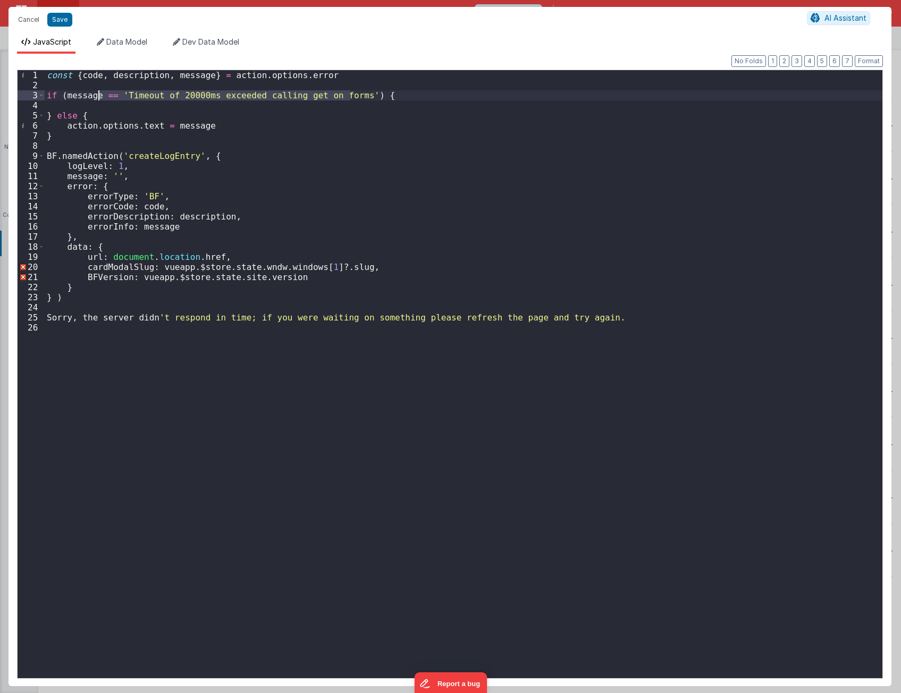
click at [99, 98] on div "const { code , description , message } = action . options . error if ( message …" at bounding box center [464, 384] width 838 height 629
click at [95, 97] on div "const { code , description , message } = action . options . error if ( message …" at bounding box center [464, 384] width 838 height 629
click at [111, 96] on div "const { code , description , message } = action . options . error if ( message …" at bounding box center [464, 384] width 838 height 629
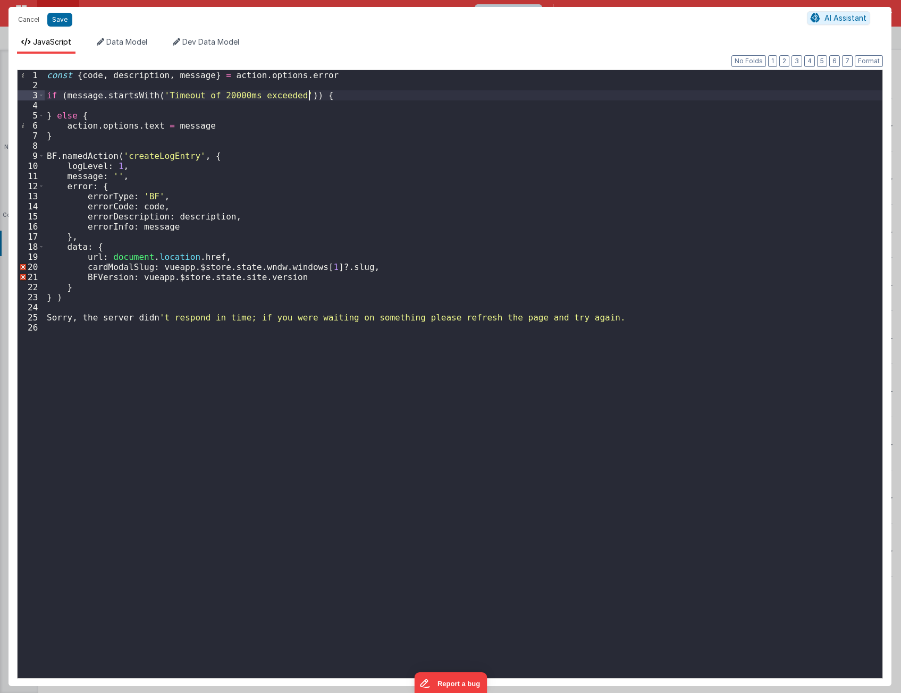
click at [320, 98] on div "const { code , description , message } = action . options . error if ( message …" at bounding box center [464, 384] width 838 height 629
click at [295, 94] on div "const { code , description , message } = action . options . error if ( message …" at bounding box center [464, 384] width 838 height 629
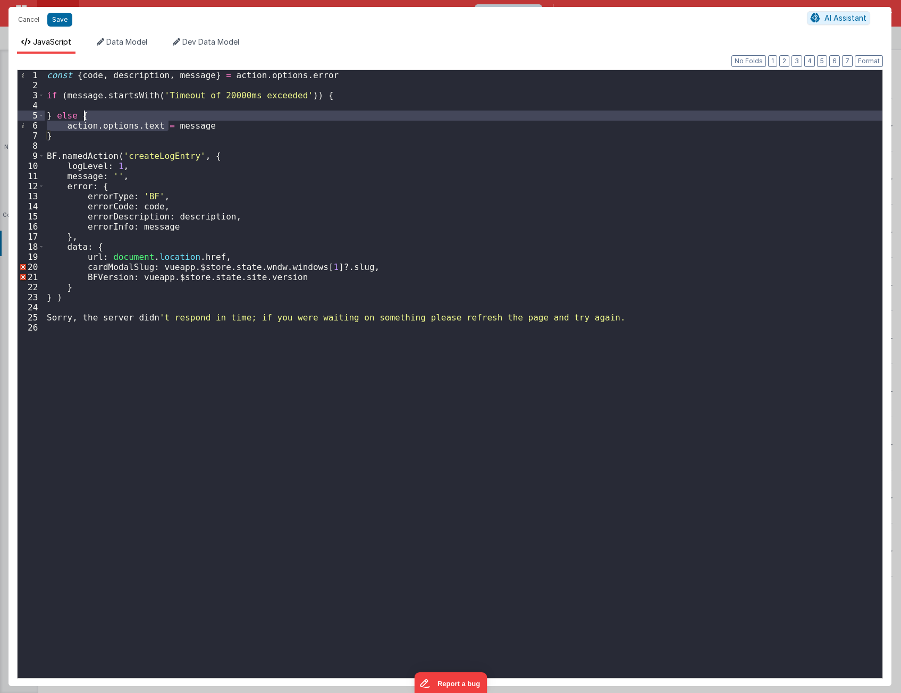
drag, startPoint x: 166, startPoint y: 124, endPoint x: 163, endPoint y: 117, distance: 8.1
click at [163, 117] on div "const { code , description , message } = action . options . error if ( message …" at bounding box center [464, 384] width 838 height 629
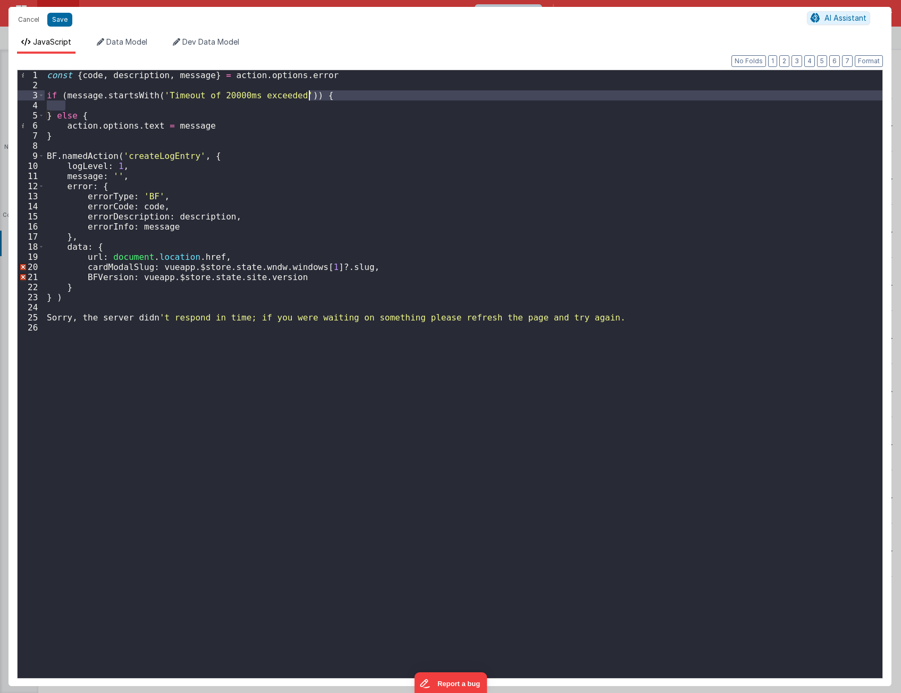
drag, startPoint x: 297, startPoint y: 103, endPoint x: 313, endPoint y: 97, distance: 17.5
click at [313, 97] on div "const { code , description , message } = action . options . error if ( message …" at bounding box center [464, 384] width 838 height 629
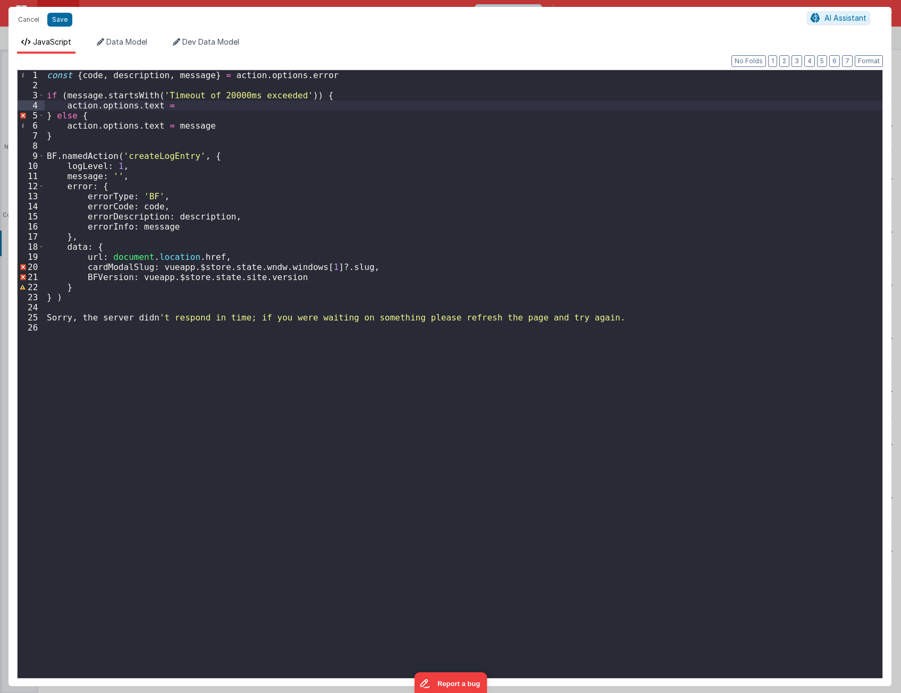
click at [239, 105] on div "const { code , description , message } = action . options . error if ( message …" at bounding box center [464, 384] width 838 height 629
click at [238, 103] on div "const { code , description , message } = action . options . error if ( message …" at bounding box center [464, 384] width 838 height 629
click at [596, 319] on div "const { code , description , message } = action . options . error if ( message …" at bounding box center [464, 384] width 838 height 629
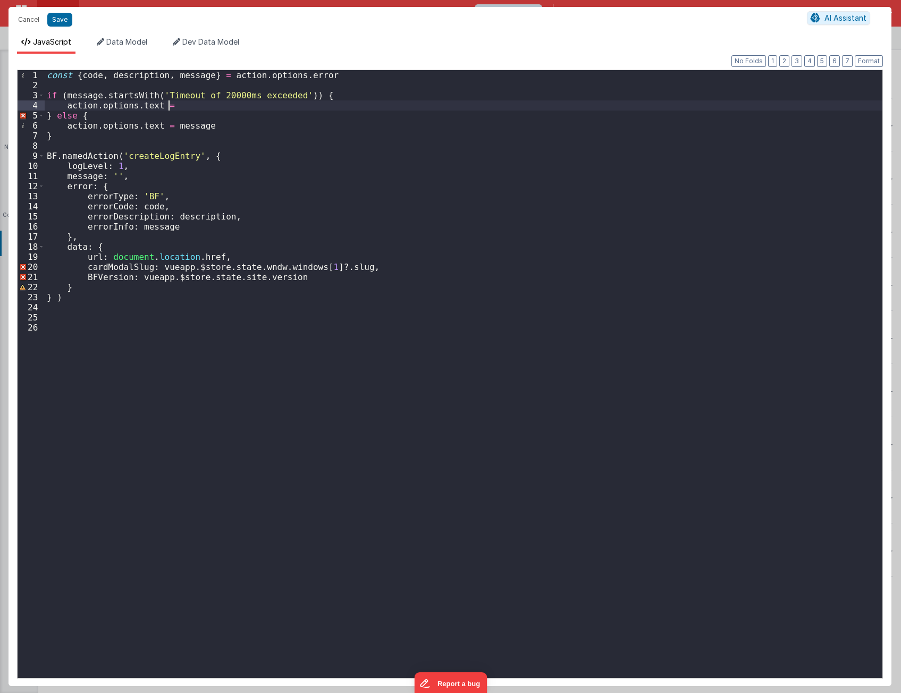
click at [281, 104] on div "const { code , description , message } = action . options . error if ( message …" at bounding box center [464, 384] width 838 height 629
click at [277, 455] on div "const { code , description , message } = action . options . error if ( message …" at bounding box center [464, 384] width 838 height 629
click at [263, 449] on div "const { code , description , message } = action . options . error if ( message …" at bounding box center [464, 384] width 838 height 629
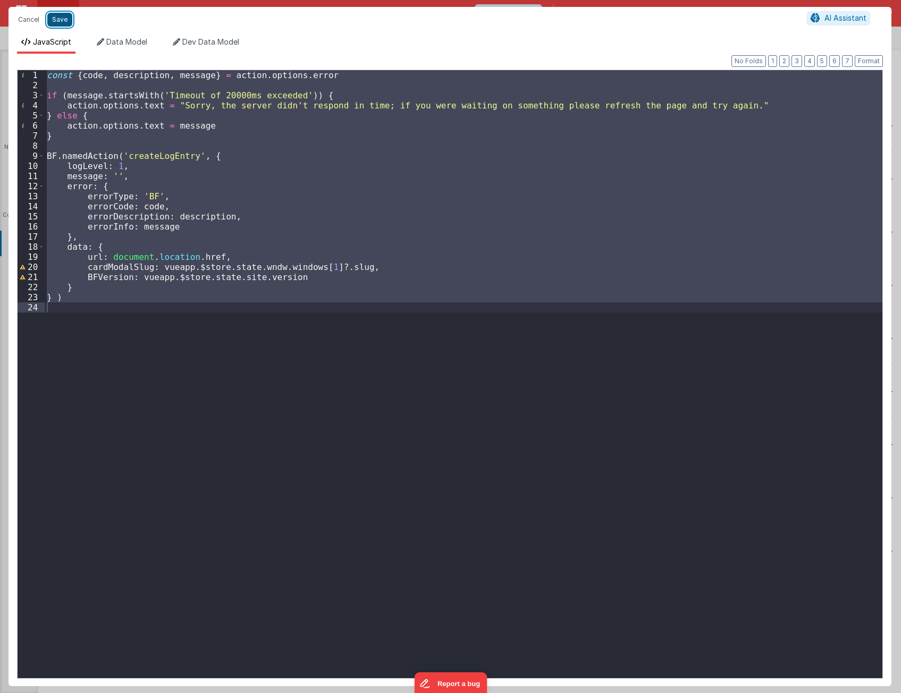
click at [60, 25] on button "Save" at bounding box center [59, 20] width 25 height 14
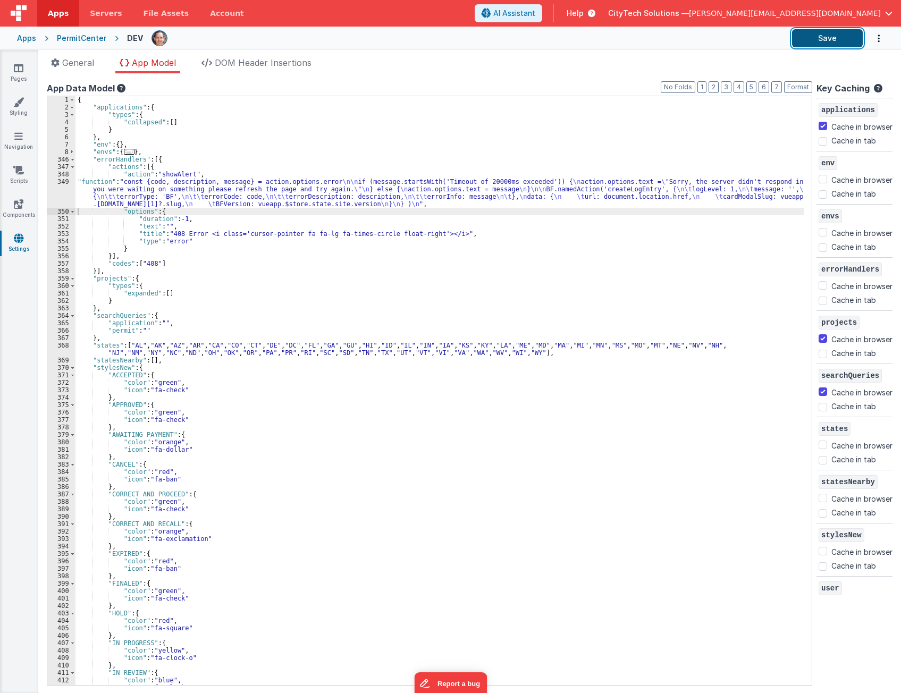
click at [826, 44] on button "Save" at bounding box center [827, 38] width 71 height 18
click at [458, 72] on ul "General App Model DOM Header Insertions" at bounding box center [469, 64] width 863 height 17
click at [462, 39] on div at bounding box center [468, 38] width 632 height 18
click at [725, 329] on div "{ "applications" : { "types" : { "collapsed" : [ ] } } , "env" : { } , "envs" :…" at bounding box center [440, 398] width 728 height 604
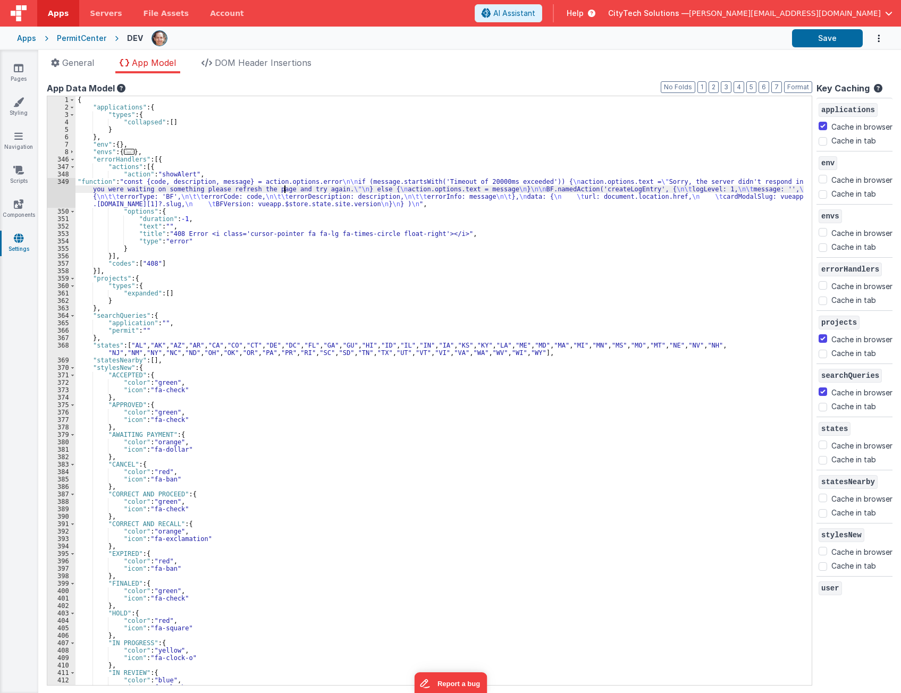
drag, startPoint x: 283, startPoint y: 190, endPoint x: 155, endPoint y: 198, distance: 128.9
click at [283, 190] on div "{ "applications" : { "types" : { "collapsed" : [ ] } } , "env" : { } , "envs" :…" at bounding box center [440, 398] width 728 height 604
click at [60, 188] on div "349" at bounding box center [61, 193] width 28 height 30
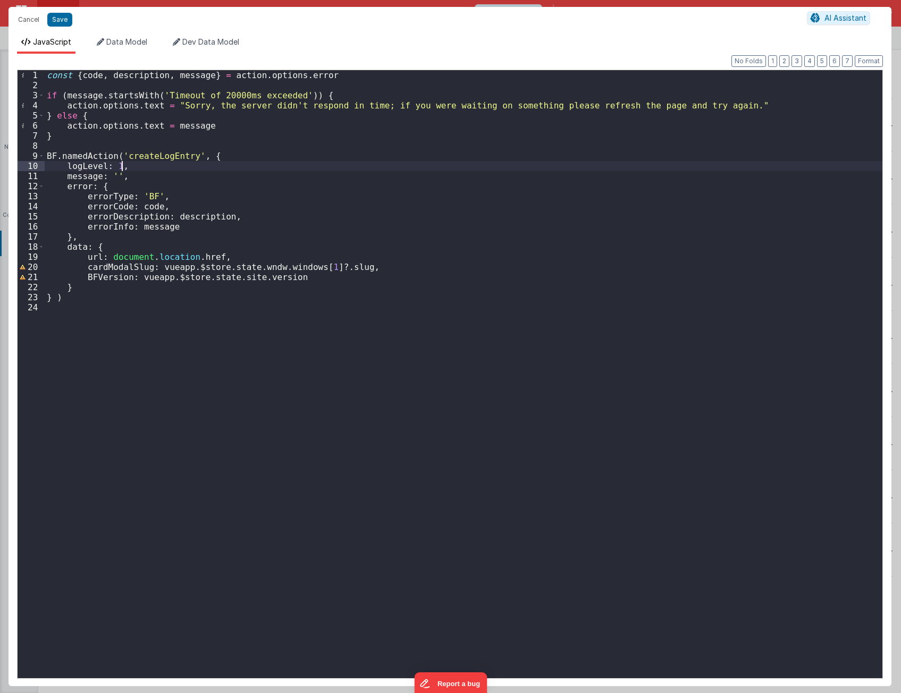
click at [134, 162] on div "const { code , description , message } = action . options . error if ( message …" at bounding box center [464, 384] width 838 height 629
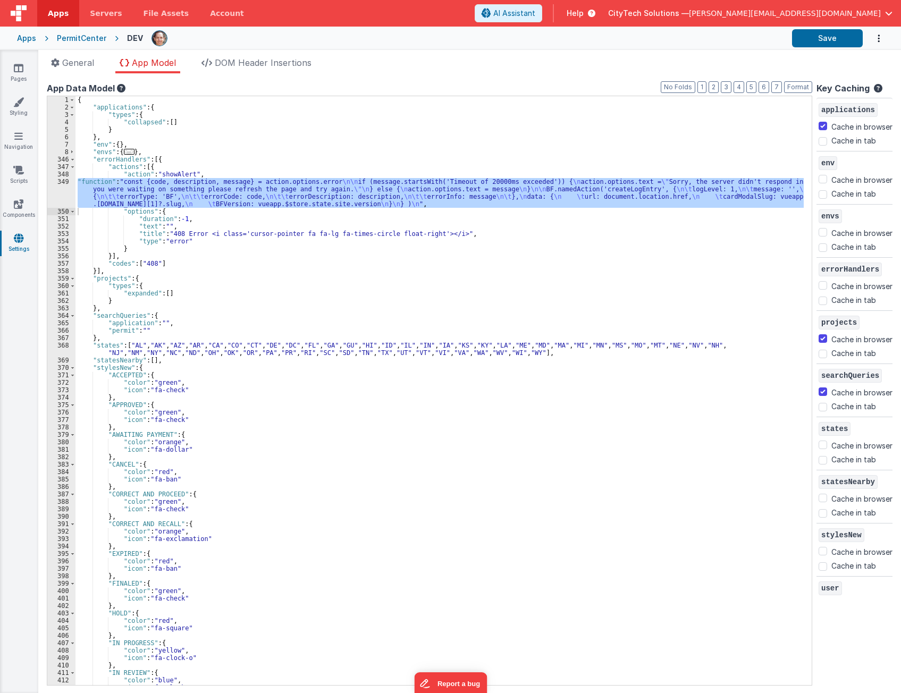
click at [281, 216] on div "{ "applications" : { "types" : { "collapsed" : [ ] } } , "env" : { } , "envs" :…" at bounding box center [440, 398] width 728 height 604
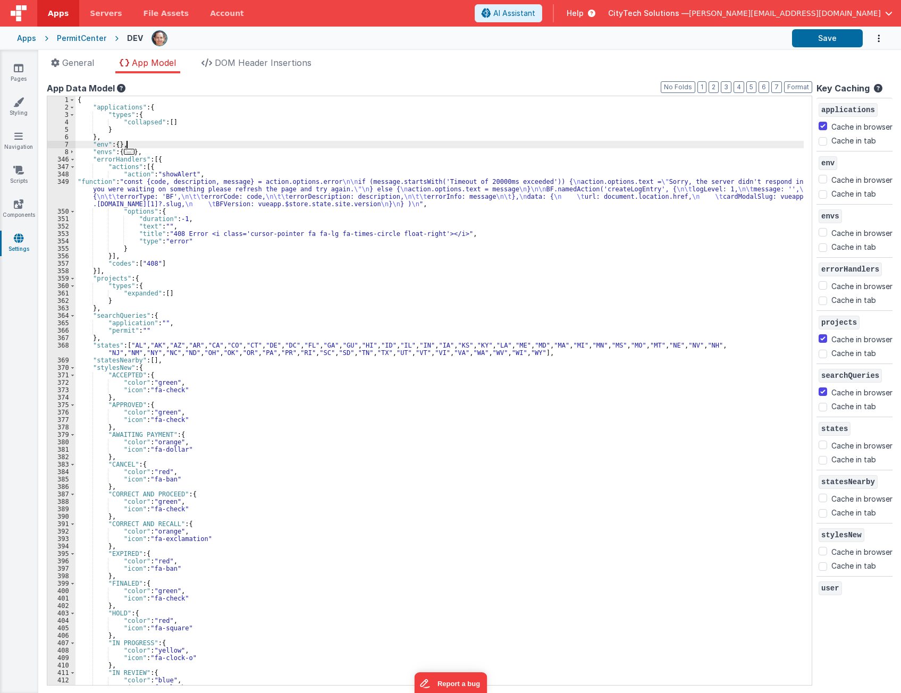
click at [336, 145] on div "{ "applications" : { "types" : { "collapsed" : [ ] } } , "env" : { } , "envs" :…" at bounding box center [440, 398] width 728 height 604
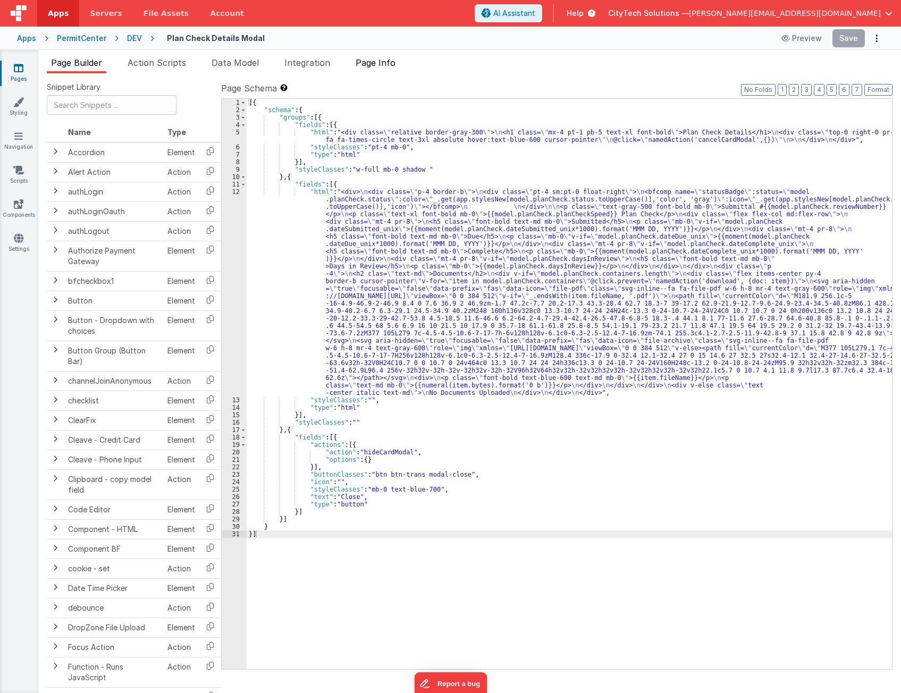
click at [392, 61] on span "Page Info" at bounding box center [376, 62] width 40 height 11
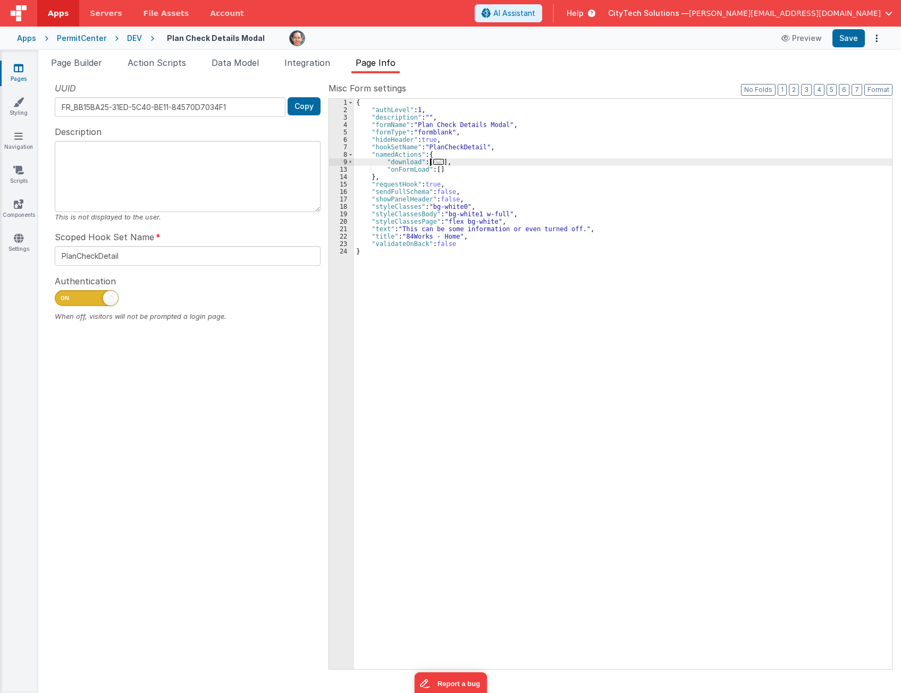
click at [437, 162] on span "..." at bounding box center [438, 162] width 11 height 6
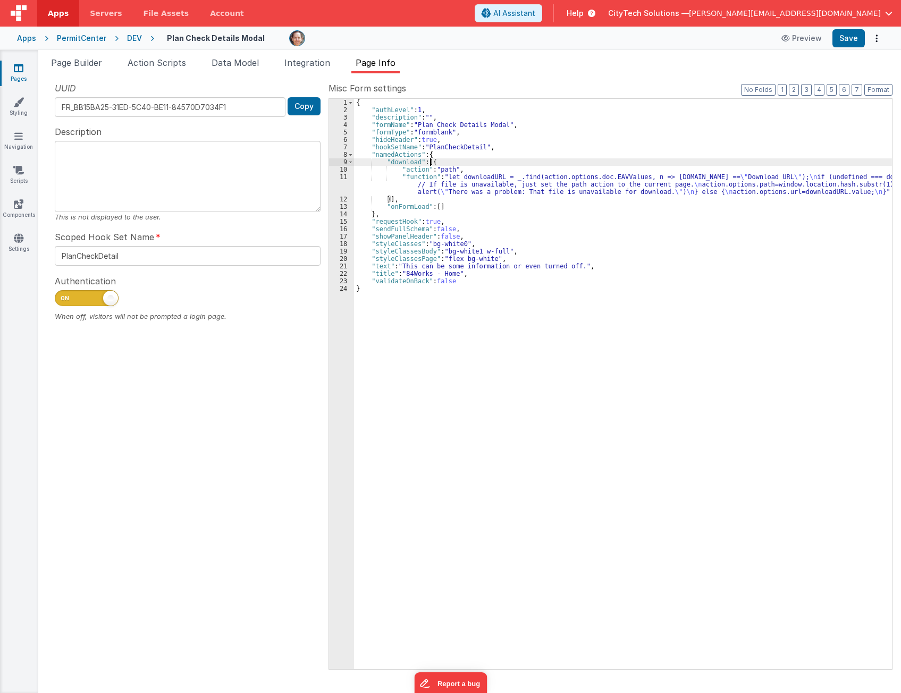
click at [466, 148] on div "{ "authLevel" : 1 , "description" : "" , "formName" : "Plan Check Details Modal…" at bounding box center [623, 391] width 538 height 585
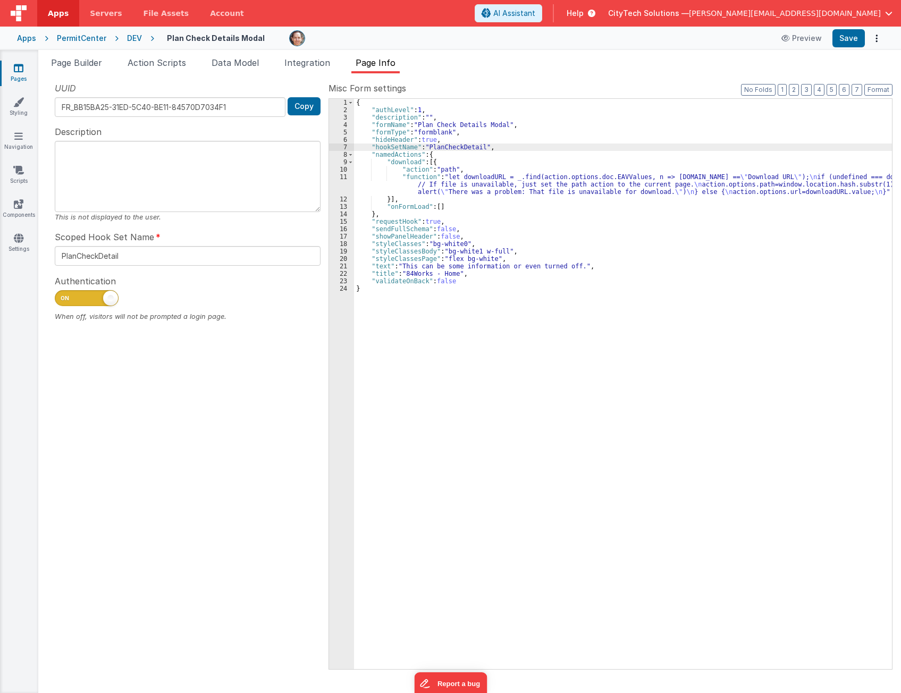
click at [211, 455] on div "UUID FR_BB15BA25-31ED-5C40-BE11-84570D7034F1 Copy Description This is not displ…" at bounding box center [188, 375] width 282 height 587
click at [878, 39] on button "Options" at bounding box center [876, 38] width 15 height 15
click at [840, 81] on link "Rollback" at bounding box center [838, 80] width 94 height 20
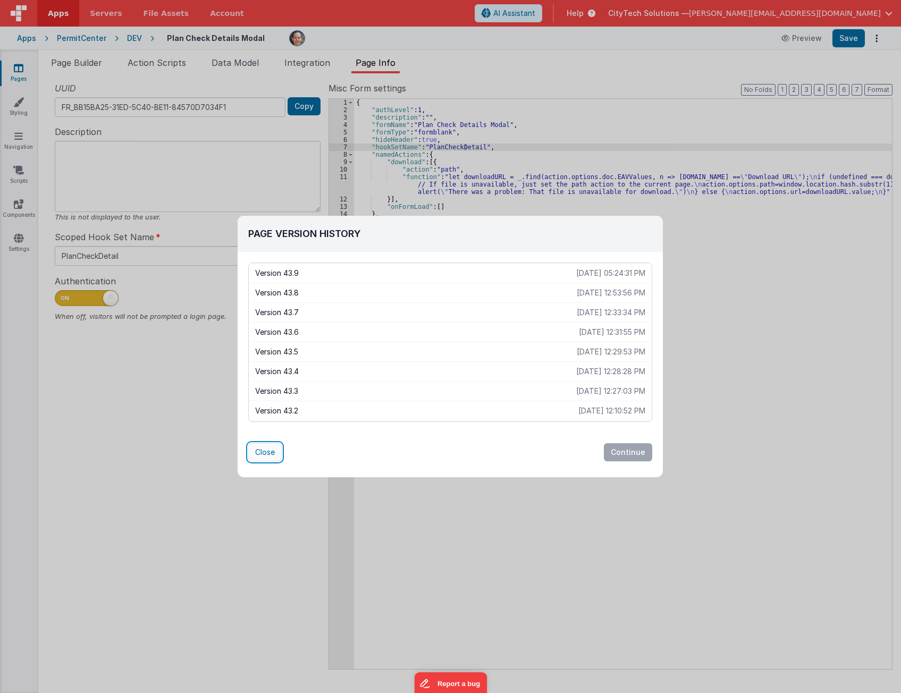
click at [258, 453] on button "Close" at bounding box center [264, 452] width 33 height 18
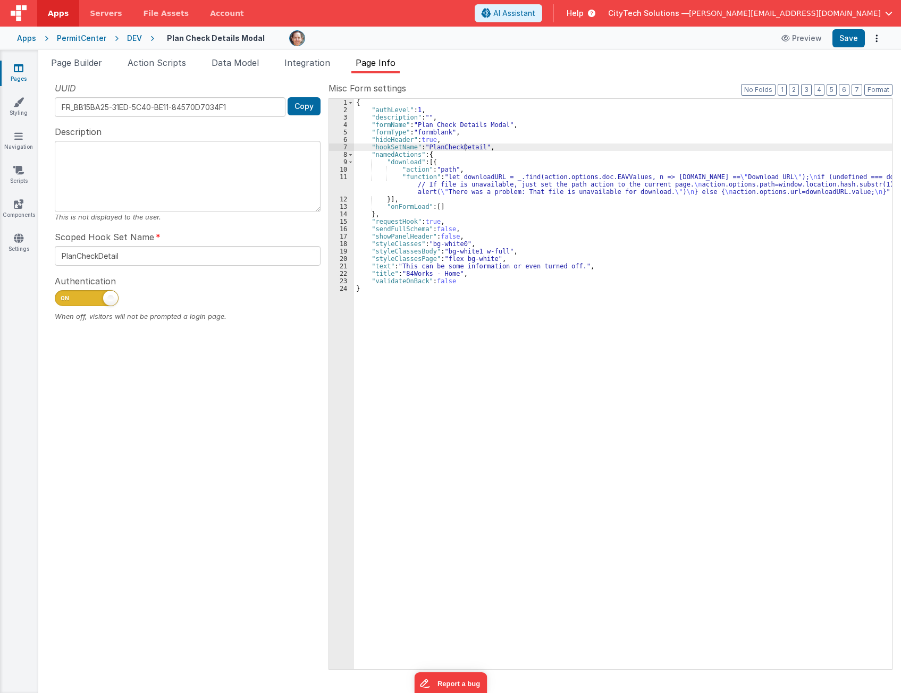
click at [233, 504] on div "UUID FR_BB15BA25-31ED-5C40-BE11-84570D7034F1 Copy Description This is not displ…" at bounding box center [188, 375] width 282 height 587
drag, startPoint x: 230, startPoint y: 499, endPoint x: 234, endPoint y: 489, distance: 11.0
drag, startPoint x: 234, startPoint y: 489, endPoint x: 559, endPoint y: 179, distance: 448.7
click at [559, 179] on div "{ "authLevel" : 1 , "description" : "" , "formName" : "Plan Check Details Modal…" at bounding box center [623, 391] width 538 height 585
click at [475, 343] on div "{ "authLevel" : 1 , "description" : "" , "formName" : "Plan Check Details Modal…" at bounding box center [623, 391] width 538 height 585
